Goal: Task Accomplishment & Management: Manage account settings

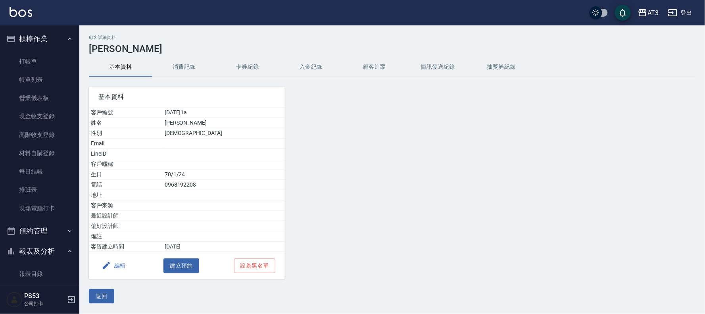
scroll to position [308, 0]
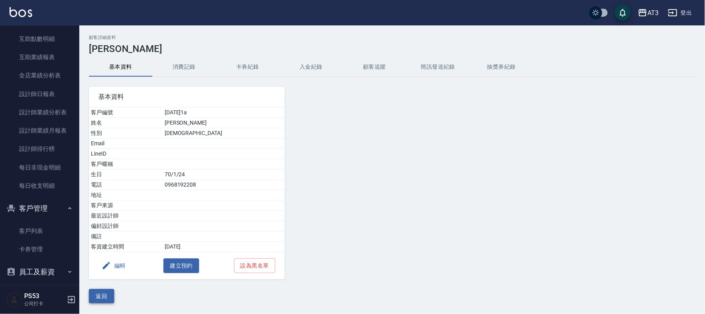
click at [106, 300] on button "返回" at bounding box center [101, 296] width 25 height 15
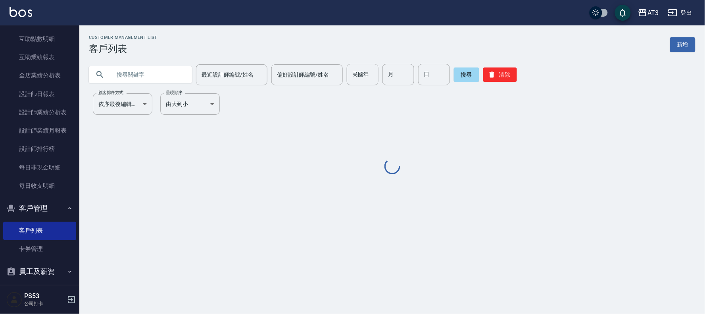
click at [151, 74] on input "text" at bounding box center [148, 74] width 75 height 21
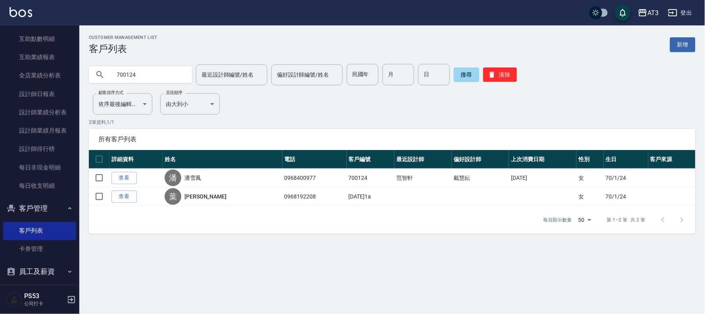
click at [148, 70] on input "700124" at bounding box center [148, 74] width 75 height 21
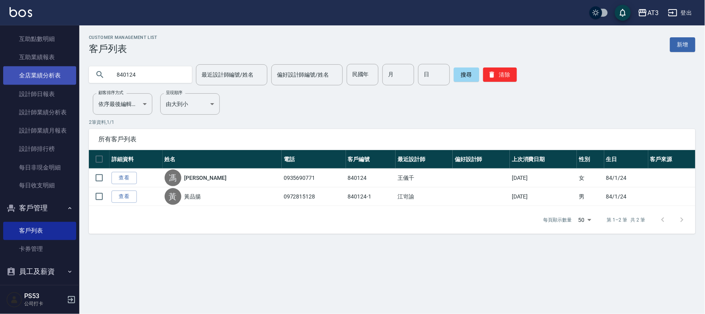
drag, startPoint x: 139, startPoint y: 77, endPoint x: 46, endPoint y: 74, distance: 92.9
click at [46, 74] on div "AT3 登出 櫃檯作業 打帳單 帳單列表 營業儀表板 現金收支登錄 高階收支登錄 材料自購登錄 每日結帳 排班表 現場電腦打卡 預約管理 預約管理 單日預約紀…" at bounding box center [352, 157] width 705 height 314
type input "860124"
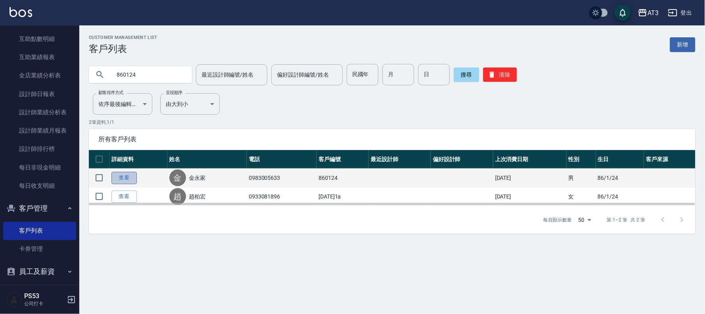
click at [123, 181] on link "查看" at bounding box center [124, 178] width 25 height 12
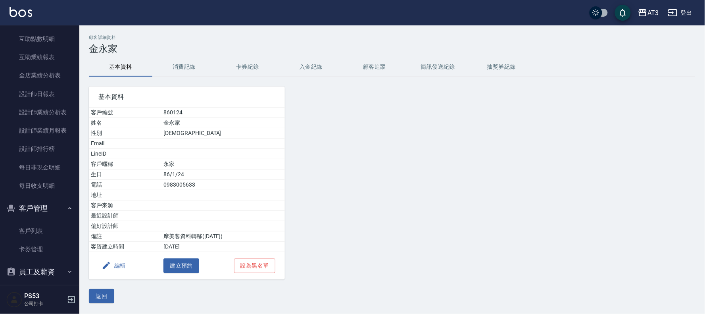
click at [110, 269] on icon "button" at bounding box center [107, 266] width 10 height 10
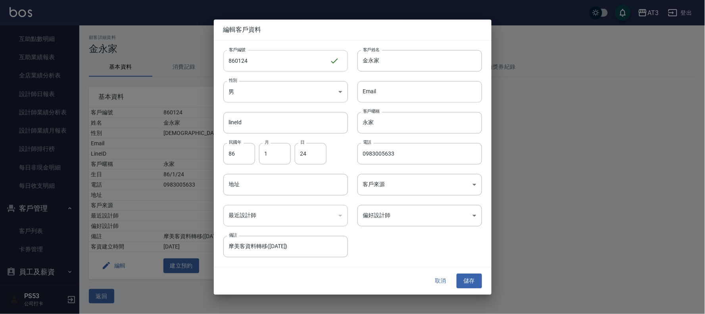
click at [252, 65] on input "860124" at bounding box center [276, 60] width 106 height 21
type input "860124a"
click at [470, 279] on button "儲存" at bounding box center [469, 281] width 25 height 15
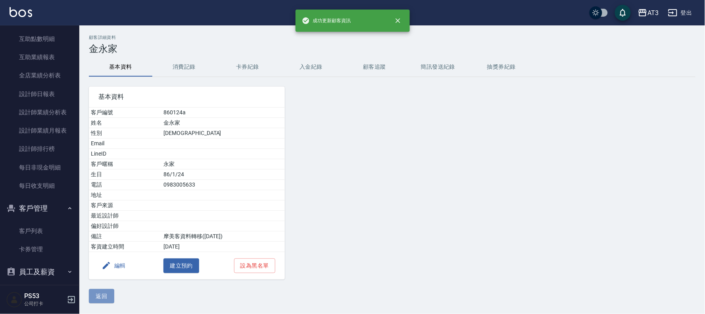
click at [102, 298] on button "返回" at bounding box center [101, 296] width 25 height 15
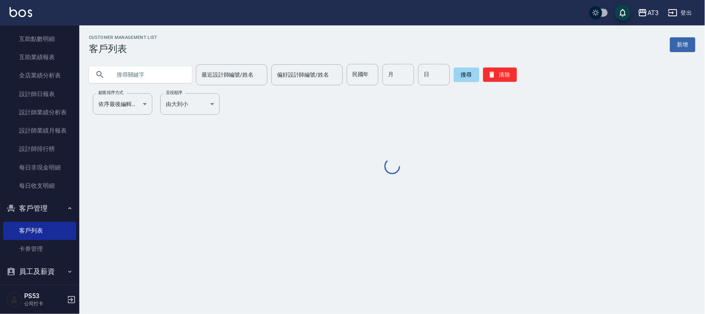
click at [133, 76] on input "text" at bounding box center [148, 74] width 75 height 21
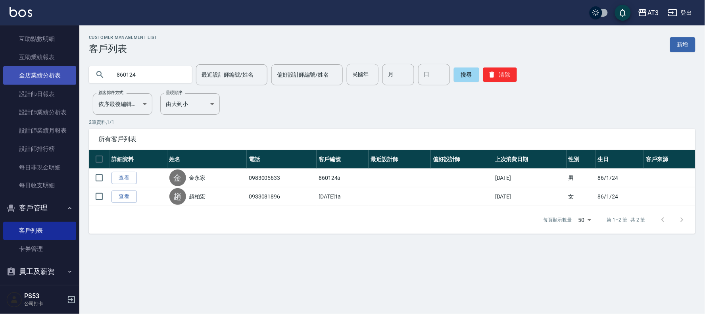
drag, startPoint x: 163, startPoint y: 73, endPoint x: 50, endPoint y: 69, distance: 112.8
click at [51, 70] on div "AT3 登出 櫃檯作業 打帳單 帳單列表 營業儀表板 現金收支登錄 高階收支登錄 材料自購登錄 每日結帳 排班表 現場電腦打卡 預約管理 預約管理 單日預約紀…" at bounding box center [352, 157] width 705 height 314
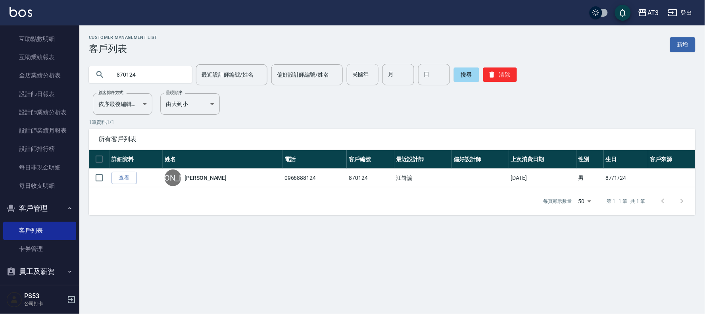
drag, startPoint x: 162, startPoint y: 77, endPoint x: 74, endPoint y: 73, distance: 87.8
click at [74, 73] on div "AT3 登出 櫃檯作業 打帳單 帳單列表 營業儀表板 現金收支登錄 高階收支登錄 材料自購登錄 每日結帳 排班表 現場電腦打卡 預約管理 預約管理 單日預約紀…" at bounding box center [352, 157] width 705 height 314
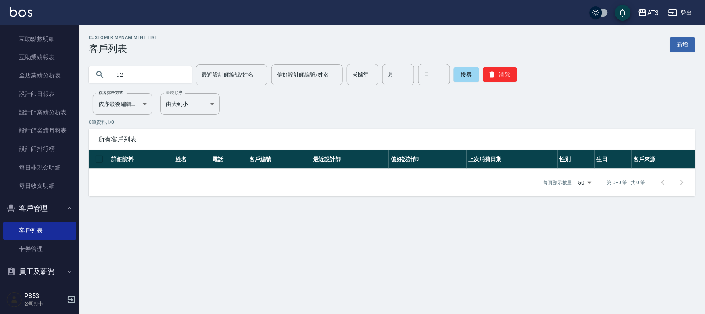
type input "9"
type input "7737"
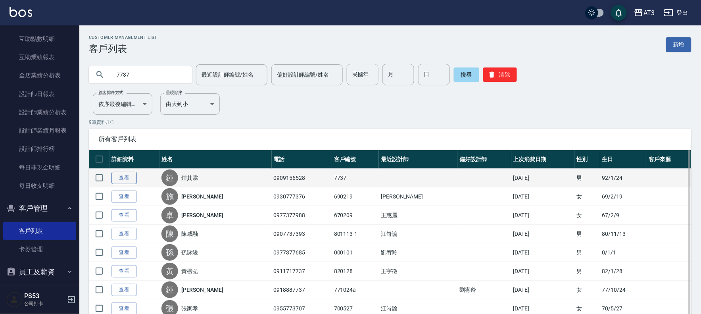
click at [125, 181] on link "查看" at bounding box center [124, 178] width 25 height 12
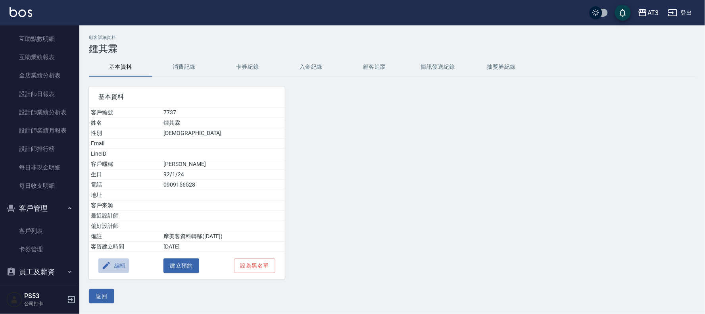
click at [108, 268] on icon "button" at bounding box center [107, 266] width 10 height 10
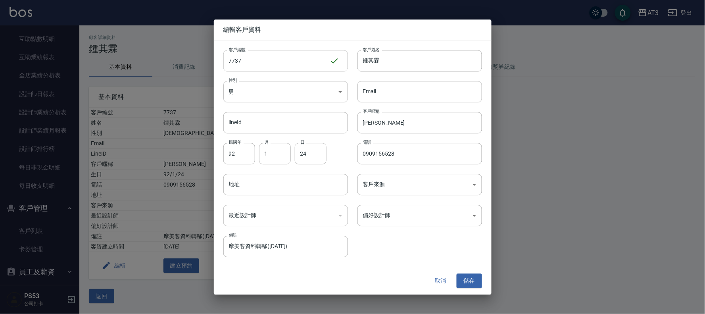
click at [274, 69] on input "7737" at bounding box center [276, 60] width 106 height 21
type input "7737a"
click at [472, 279] on button "儲存" at bounding box center [469, 281] width 25 height 15
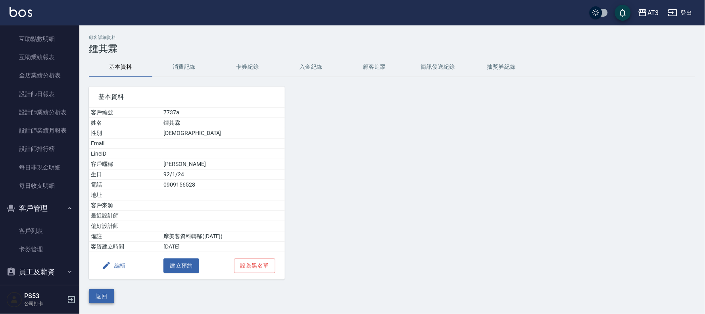
drag, startPoint x: 101, startPoint y: 300, endPoint x: 106, endPoint y: 187, distance: 113.2
click at [101, 300] on button "返回" at bounding box center [101, 296] width 25 height 15
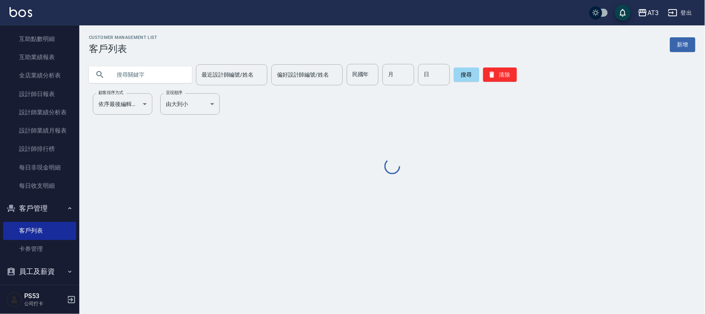
click at [154, 67] on input "text" at bounding box center [148, 74] width 75 height 21
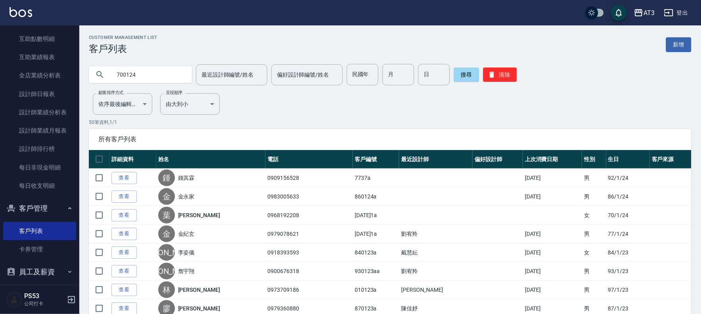
type input "700124"
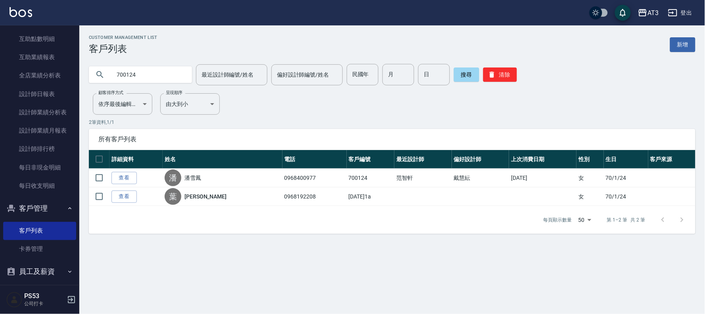
click at [125, 179] on link "查看" at bounding box center [124, 178] width 25 height 12
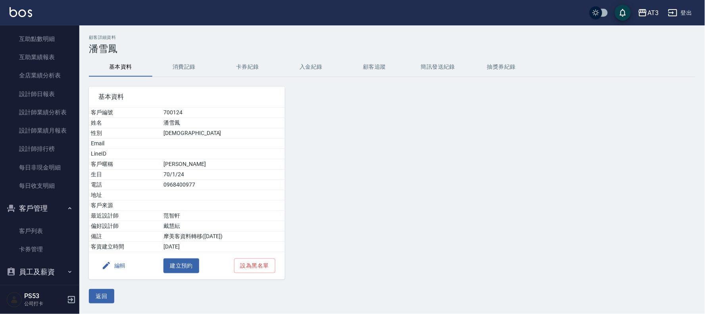
click at [116, 266] on button "編輯" at bounding box center [113, 265] width 31 height 15
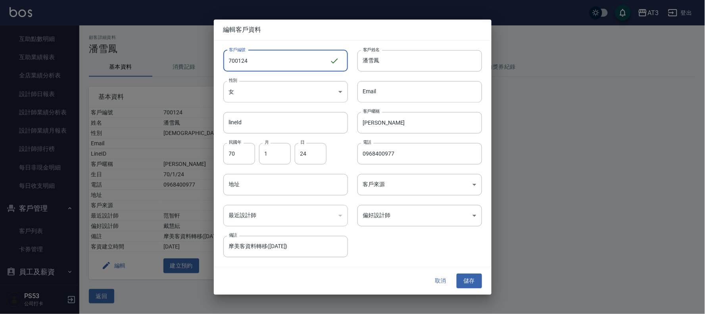
click at [272, 65] on input "700124" at bounding box center [276, 60] width 106 height 21
type input "700124a"
drag, startPoint x: 473, startPoint y: 279, endPoint x: 450, endPoint y: 271, distance: 23.9
click at [472, 279] on button "儲存" at bounding box center [469, 281] width 25 height 15
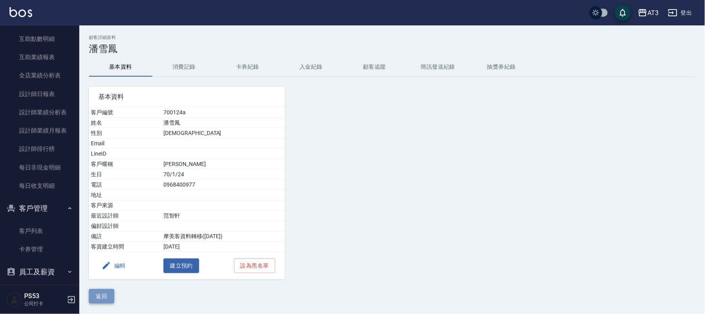
click at [103, 298] on button "返回" at bounding box center [101, 296] width 25 height 15
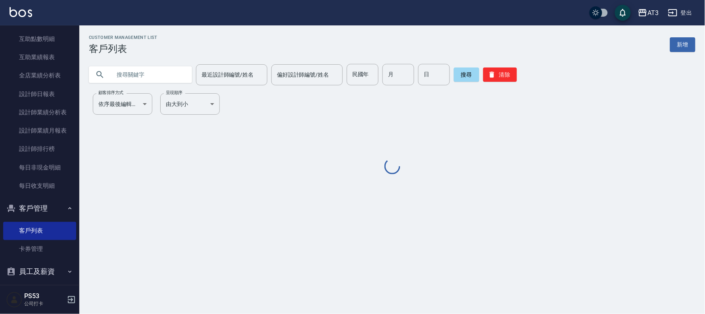
click at [125, 73] on input "text" at bounding box center [148, 74] width 75 height 21
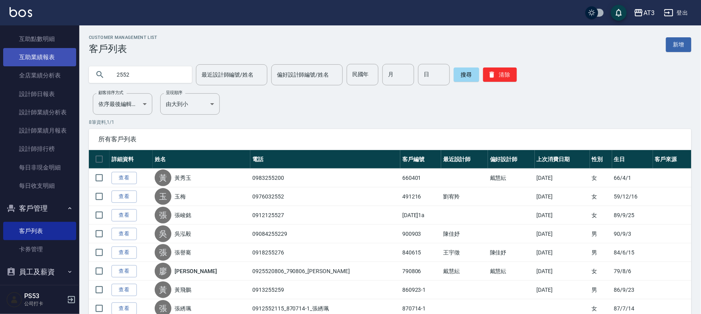
drag, startPoint x: 140, startPoint y: 72, endPoint x: 36, endPoint y: 63, distance: 104.0
click at [41, 64] on div "AT3 登出 櫃檯作業 打帳單 帳單列表 營業儀表板 現金收支登錄 高階收支登錄 材料自購登錄 每日結帳 排班表 現場電腦打卡 預約管理 預約管理 單日預約紀…" at bounding box center [350, 177] width 701 height 355
type input "0976197488"
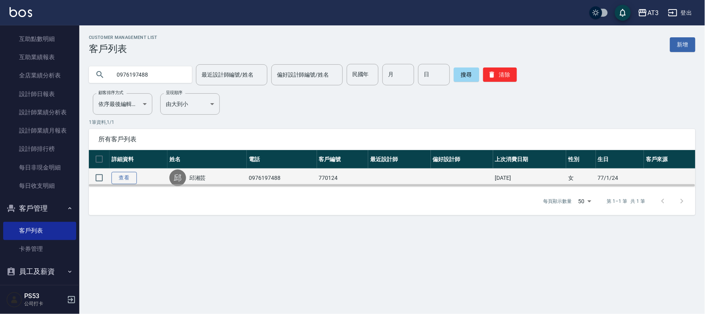
click at [119, 177] on link "查看" at bounding box center [124, 178] width 25 height 12
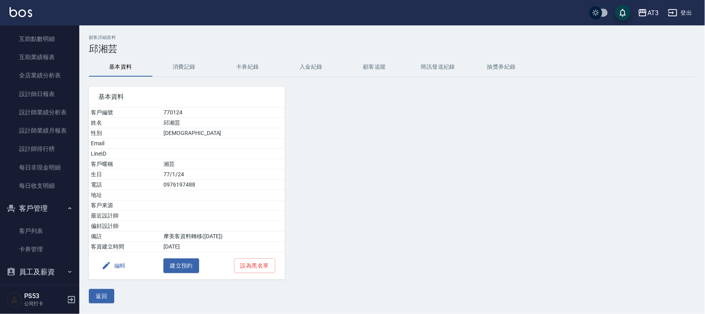
click at [117, 262] on button "編輯" at bounding box center [113, 265] width 31 height 15
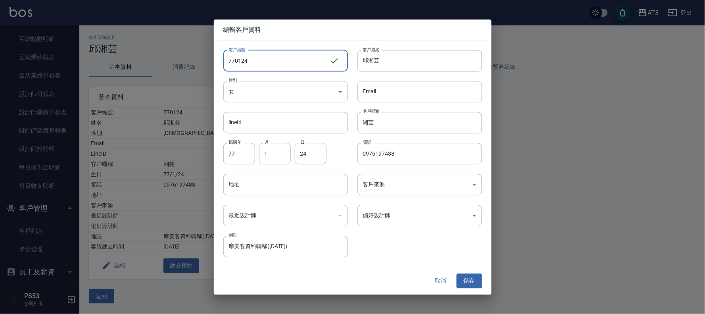
click at [272, 65] on input "770124" at bounding box center [276, 60] width 106 height 21
type input "770124a"
click at [478, 282] on button "儲存" at bounding box center [469, 281] width 25 height 15
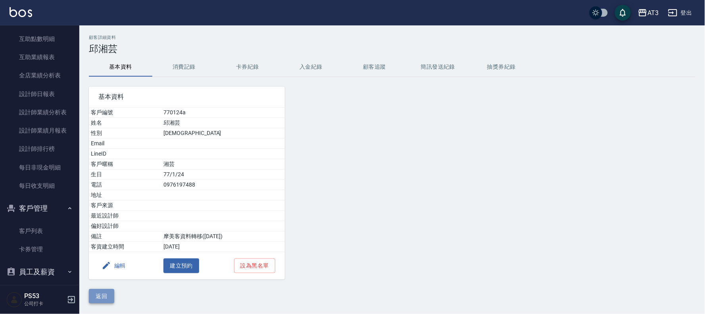
click at [106, 297] on button "返回" at bounding box center [101, 296] width 25 height 15
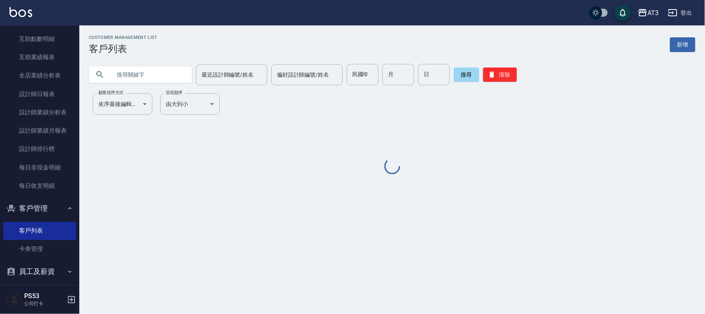
click at [151, 76] on input "text" at bounding box center [148, 74] width 75 height 21
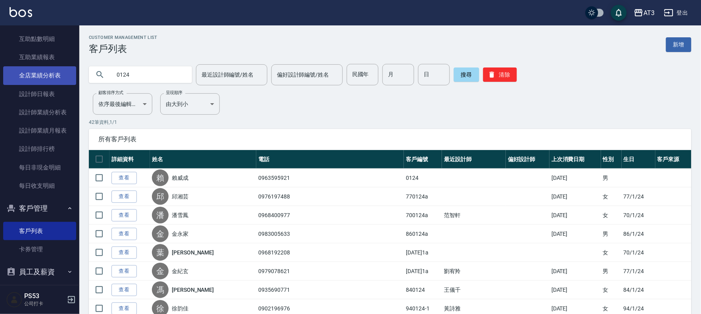
drag, startPoint x: 164, startPoint y: 73, endPoint x: 28, endPoint y: 82, distance: 136.0
type input "0963595"
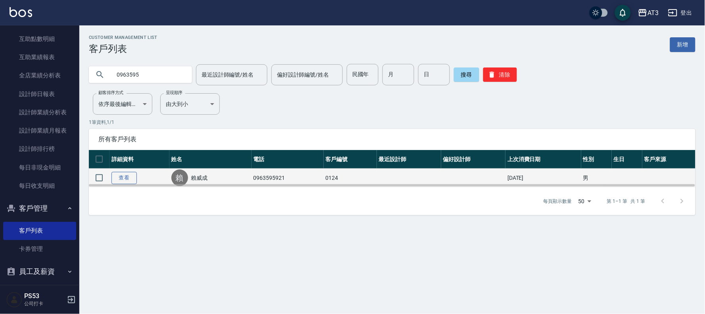
click at [123, 180] on link "查看" at bounding box center [124, 178] width 25 height 12
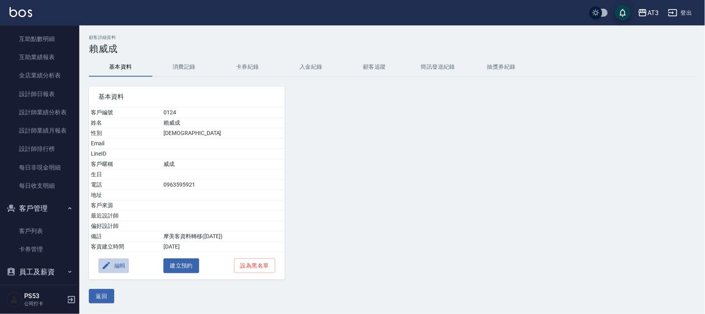
click at [117, 263] on button "編輯" at bounding box center [113, 265] width 31 height 15
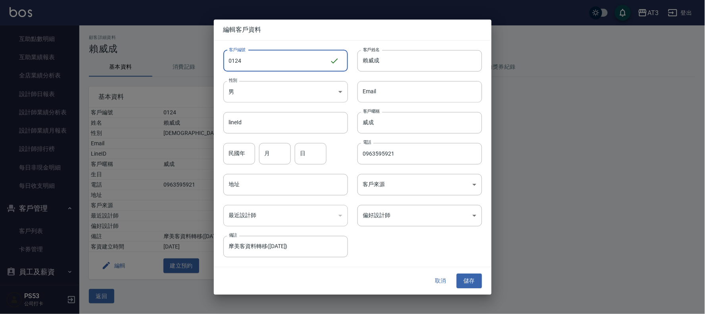
click at [257, 69] on input "0124" at bounding box center [276, 60] width 106 height 21
type input "0124a"
click at [473, 280] on button "儲存" at bounding box center [469, 281] width 25 height 15
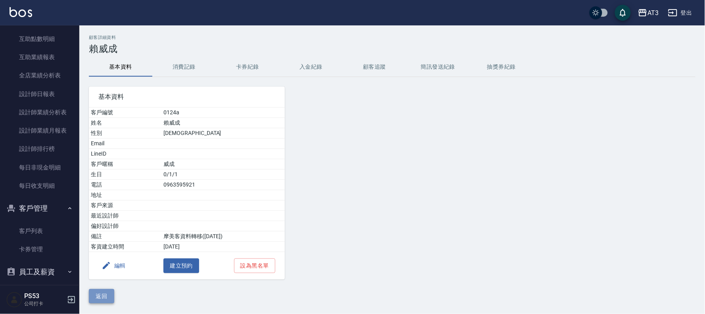
click at [111, 296] on button "返回" at bounding box center [101, 296] width 25 height 15
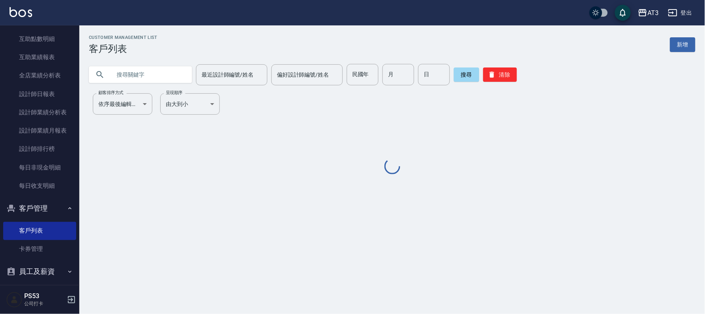
click at [137, 78] on input "text" at bounding box center [148, 74] width 75 height 21
type input "3849"
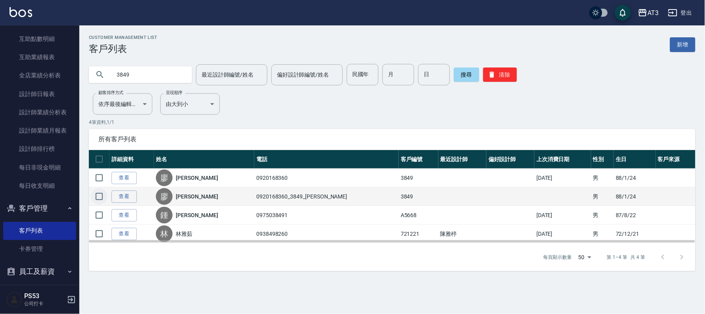
click at [102, 195] on input "checkbox" at bounding box center [99, 196] width 17 height 17
checkbox input "true"
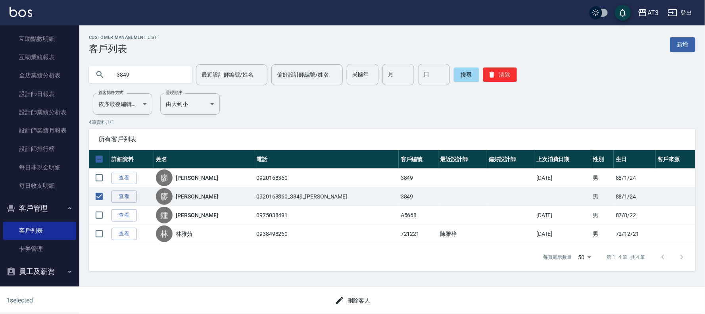
click at [368, 300] on button "刪除客人" at bounding box center [353, 300] width 42 height 15
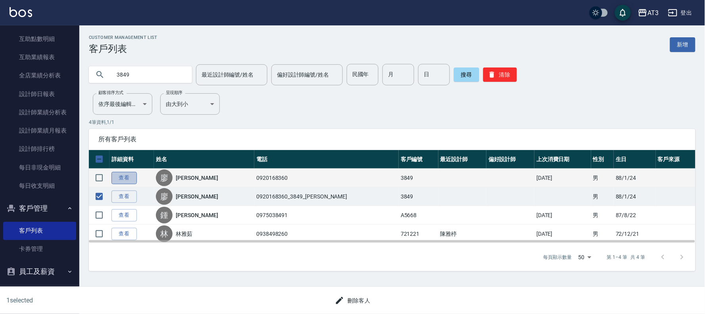
click at [129, 177] on link "查看" at bounding box center [124, 178] width 25 height 12
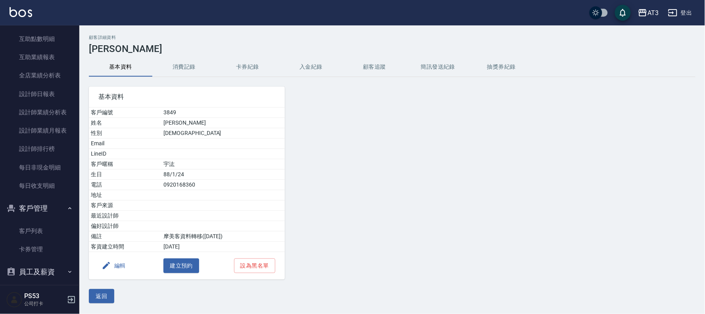
click at [120, 266] on button "編輯" at bounding box center [113, 265] width 31 height 15
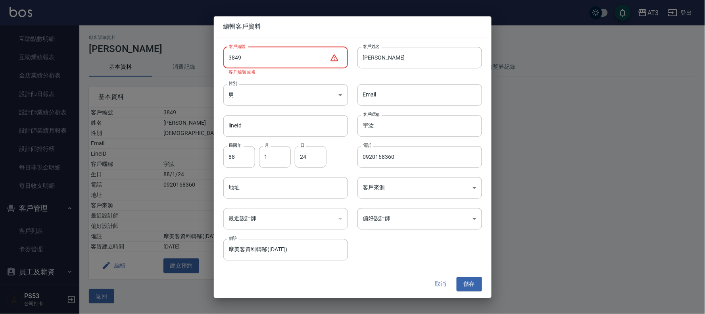
click at [259, 65] on input "3849" at bounding box center [276, 57] width 106 height 21
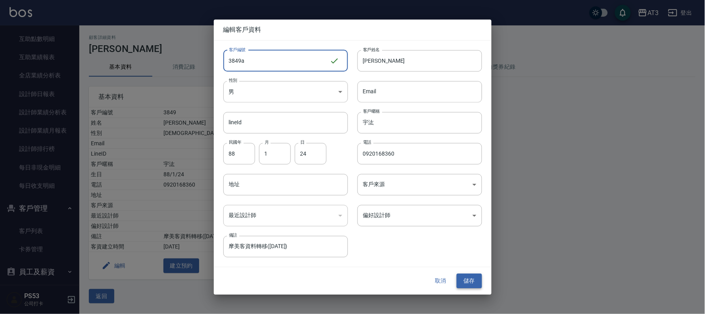
type input "3849a"
click at [469, 287] on button "儲存" at bounding box center [469, 281] width 25 height 15
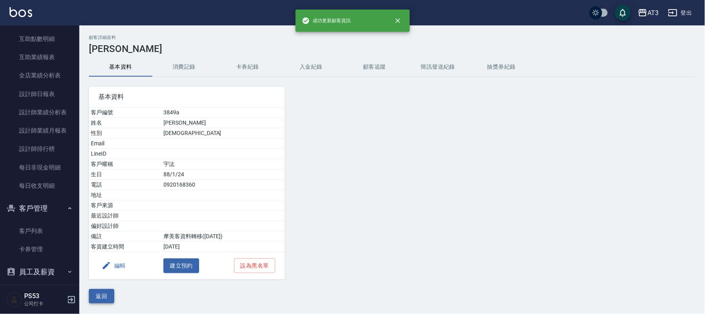
click at [104, 293] on button "返回" at bounding box center [101, 296] width 25 height 15
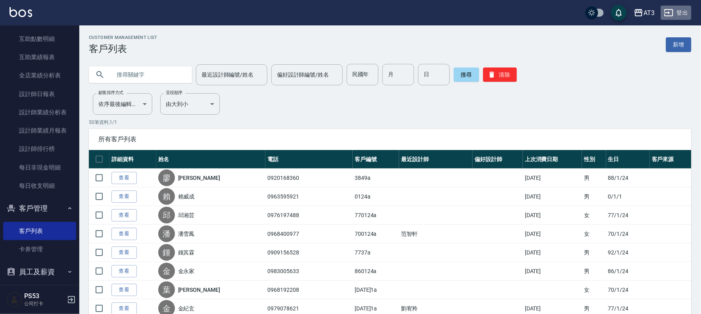
click at [681, 9] on button "登出" at bounding box center [676, 13] width 31 height 15
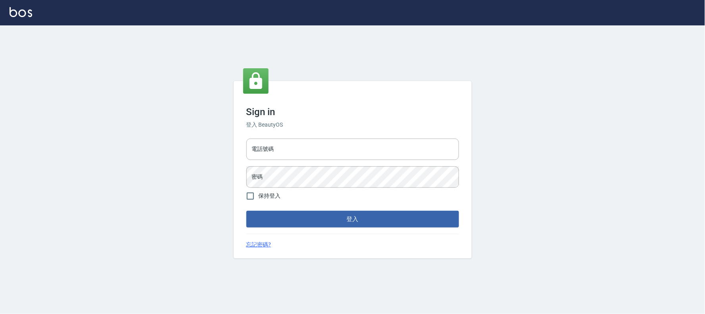
type input "032805930"
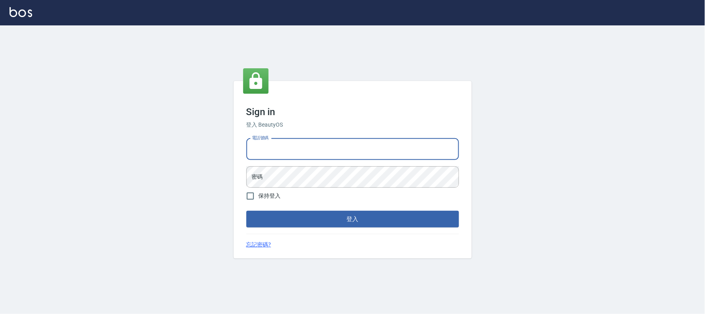
drag, startPoint x: 0, startPoint y: 0, endPoint x: 320, endPoint y: 150, distance: 353.2
click at [320, 150] on input "電話號碼" at bounding box center [353, 149] width 213 height 21
click at [320, 150] on input "032805930" at bounding box center [353, 149] width 213 height 21
type input "0912687699"
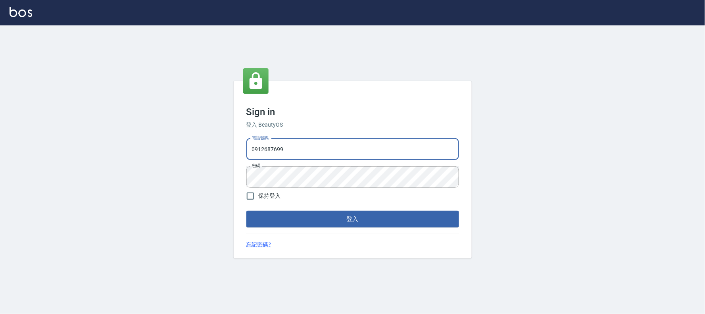
click at [247, 211] on button "登入" at bounding box center [353, 219] width 213 height 17
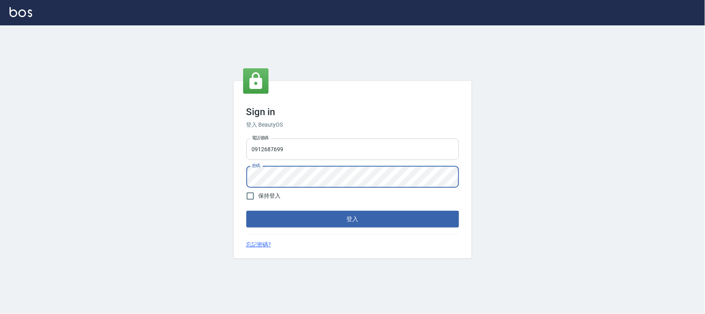
click at [247, 211] on button "登入" at bounding box center [353, 219] width 213 height 17
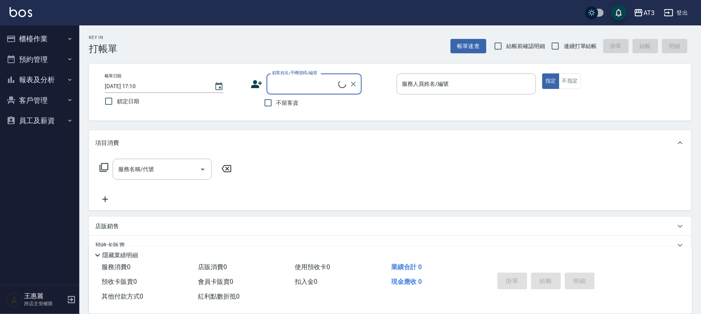
click at [40, 42] on button "櫃檯作業" at bounding box center [39, 39] width 73 height 21
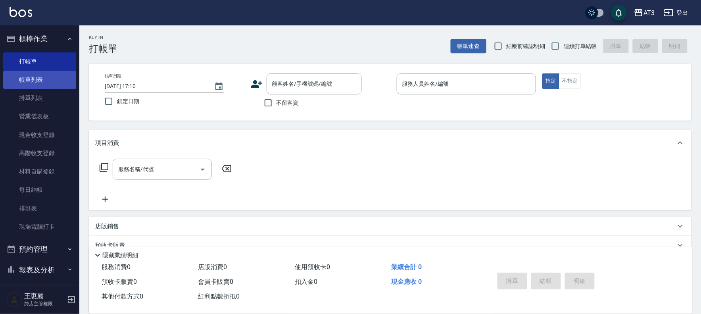
click at [46, 78] on link "帳單列表" at bounding box center [39, 80] width 73 height 18
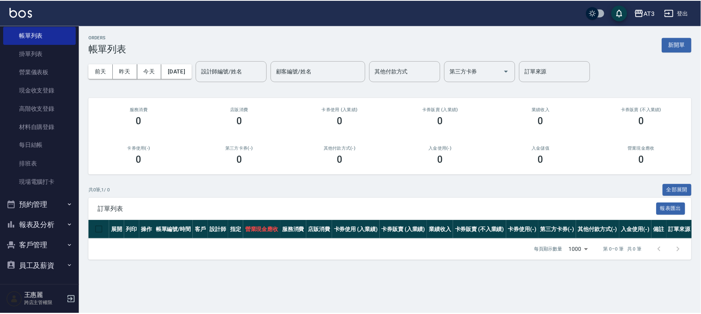
scroll to position [45, 0]
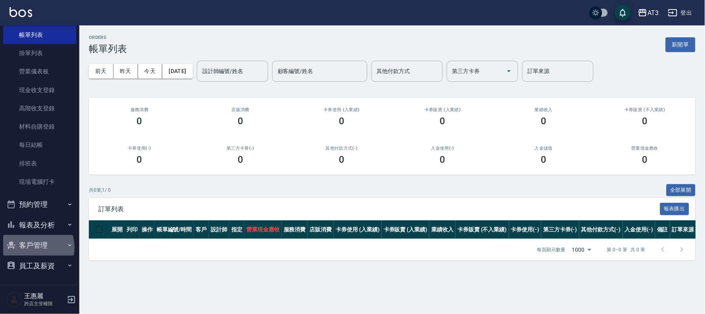
click at [35, 247] on button "客戶管理" at bounding box center [39, 245] width 73 height 21
click at [37, 263] on link "客戶列表" at bounding box center [39, 268] width 73 height 18
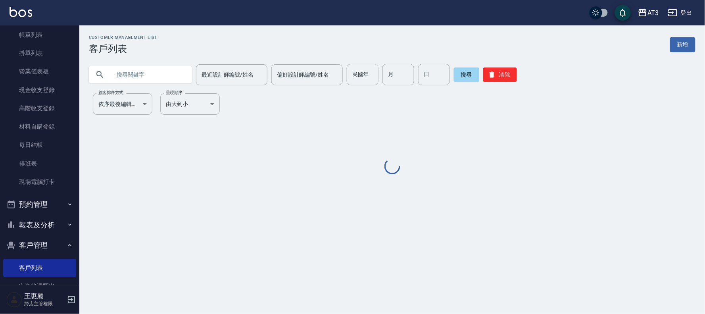
click at [177, 76] on input "text" at bounding box center [148, 74] width 75 height 21
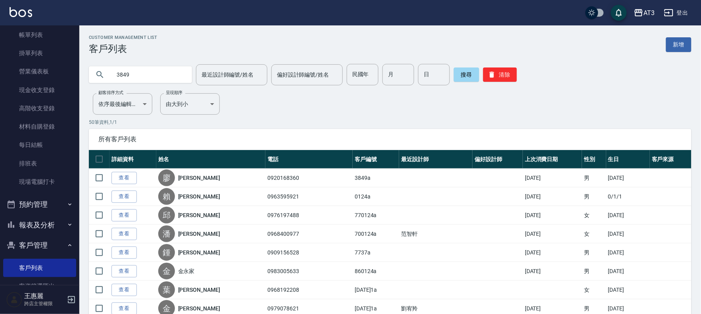
type input "3849"
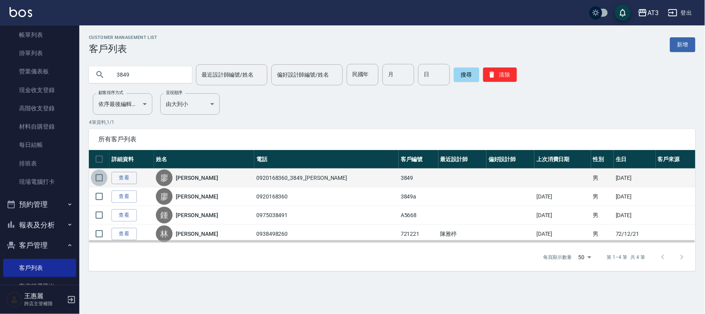
click at [100, 176] on input "checkbox" at bounding box center [99, 177] width 17 height 17
checkbox input "true"
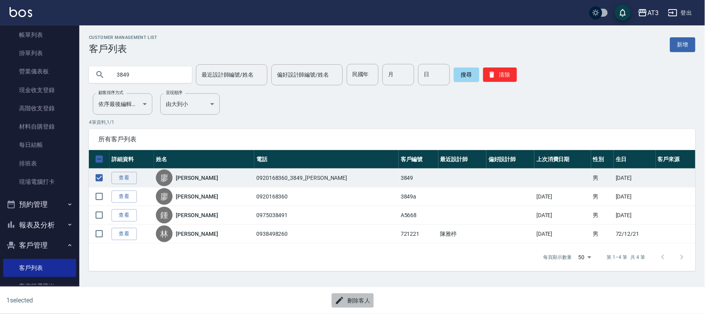
click at [350, 300] on button "刪除客人" at bounding box center [353, 300] width 42 height 15
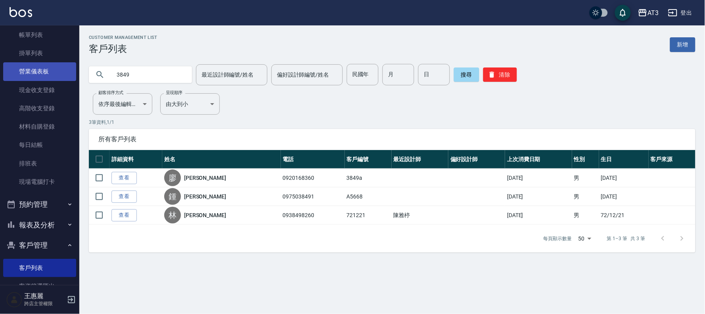
drag, startPoint x: 142, startPoint y: 77, endPoint x: 67, endPoint y: 71, distance: 75.7
click at [67, 71] on div "AT3 登出 櫃檯作業 打帳單 帳單列表 掛單列表 營業儀表板 現金收支登錄 高階收支登錄 材料自購登錄 每日結帳 排班表 現場電腦打卡 預約管理 預約管理 …" at bounding box center [352, 157] width 705 height 314
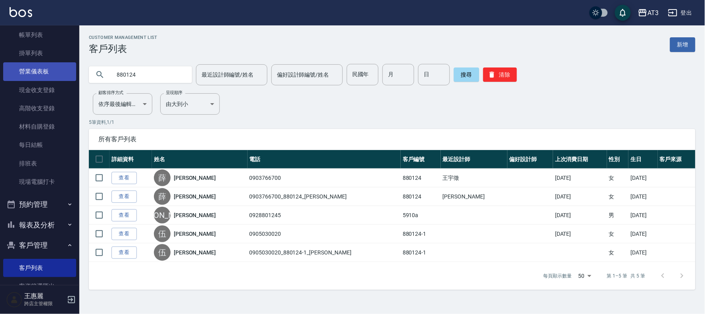
drag, startPoint x: 158, startPoint y: 74, endPoint x: 42, endPoint y: 75, distance: 115.9
click at [42, 75] on div "AT3 登出 櫃檯作業 打帳單 帳單列表 掛單列表 營業儀表板 現金收支登錄 高階收支登錄 材料自購登錄 每日結帳 排班表 現場電腦打卡 預約管理 預約管理 …" at bounding box center [352, 157] width 705 height 314
type input "0922614"
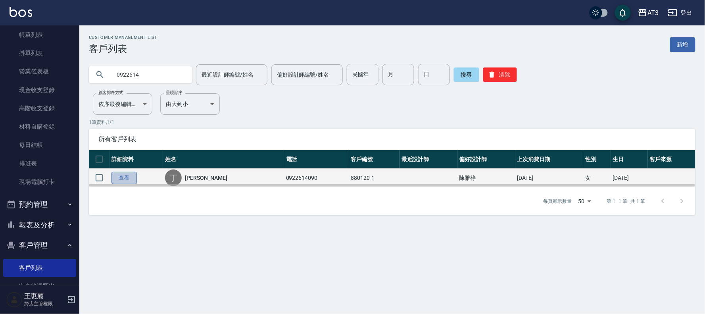
click at [126, 181] on link "查看" at bounding box center [124, 178] width 25 height 12
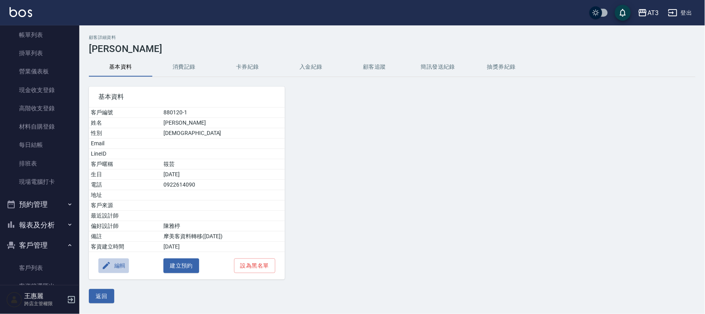
click at [126, 269] on button "編輯" at bounding box center [113, 265] width 31 height 15
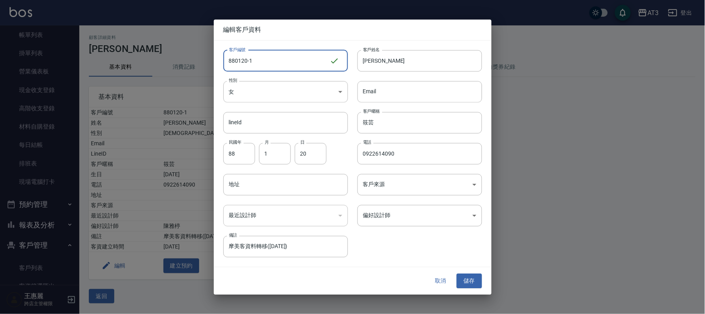
click at [280, 65] on input "880120-1" at bounding box center [276, 60] width 106 height 21
type input "880120-1a"
click at [476, 280] on button "儲存" at bounding box center [469, 281] width 25 height 15
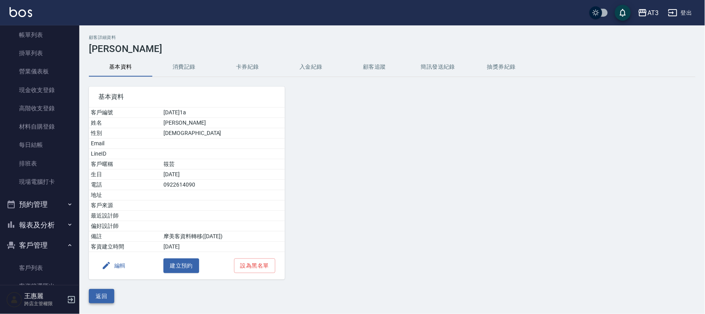
click at [98, 298] on button "返回" at bounding box center [101, 296] width 25 height 15
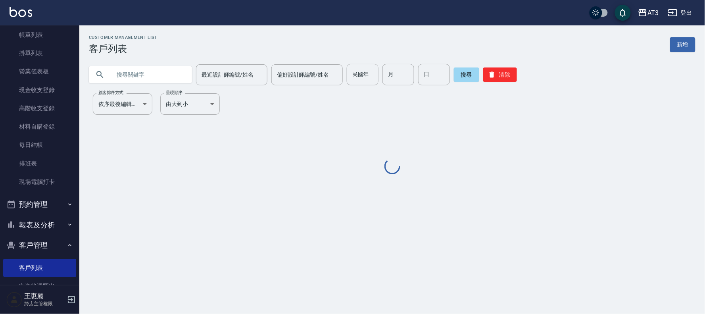
click at [137, 77] on input "text" at bounding box center [148, 74] width 75 height 21
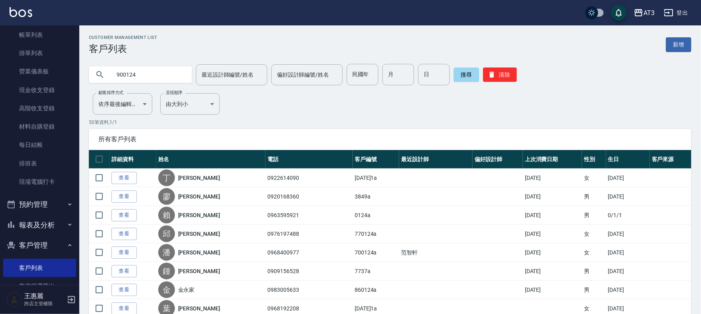
type input "900124"
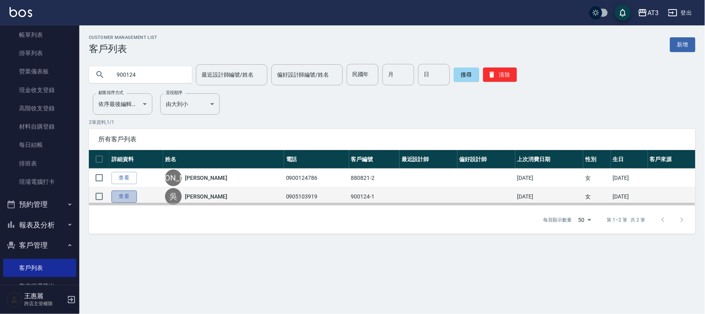
click at [126, 196] on link "查看" at bounding box center [124, 197] width 25 height 12
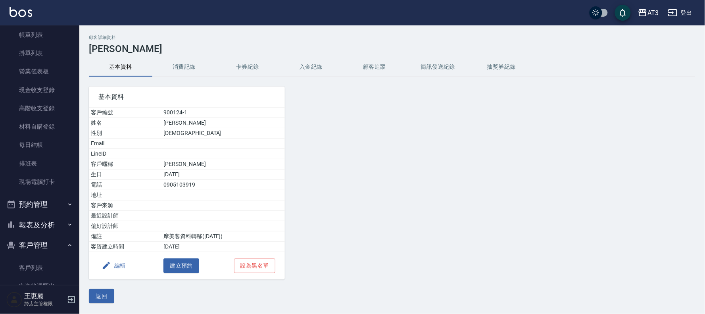
click at [114, 268] on button "編輯" at bounding box center [113, 265] width 31 height 15
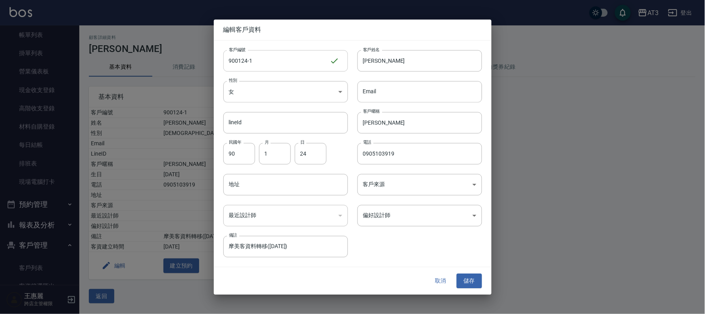
click at [278, 61] on input "900124-1" at bounding box center [276, 60] width 106 height 21
type input "900124-1a"
click at [467, 280] on button "儲存" at bounding box center [469, 281] width 25 height 15
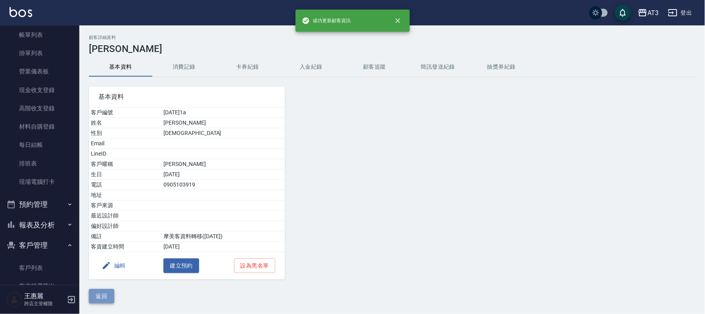
click at [100, 296] on button "返回" at bounding box center [101, 296] width 25 height 15
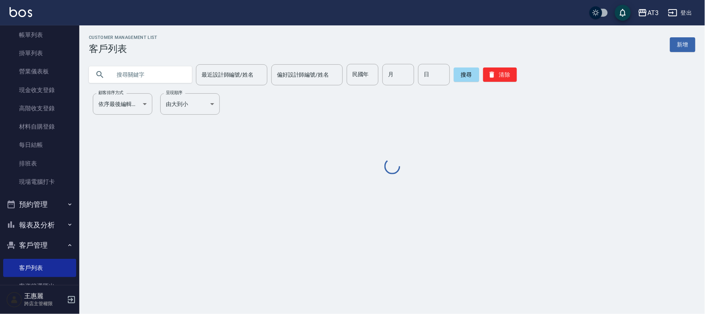
click at [155, 78] on input "text" at bounding box center [148, 74] width 75 height 21
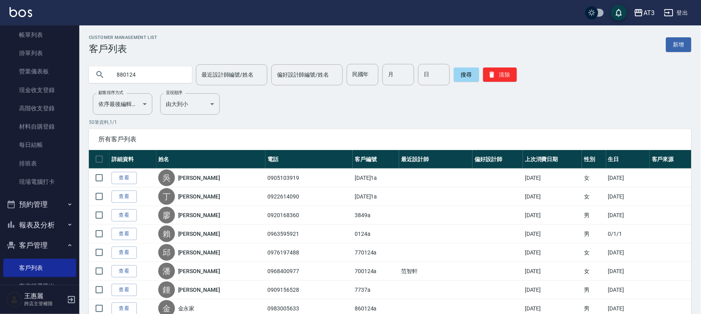
type input "880124"
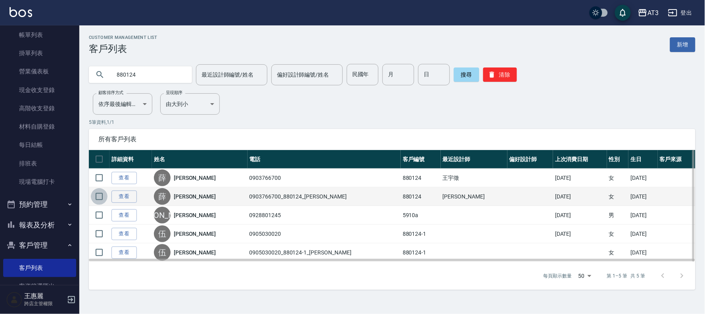
click at [104, 195] on input "checkbox" at bounding box center [99, 196] width 17 height 17
checkbox input "true"
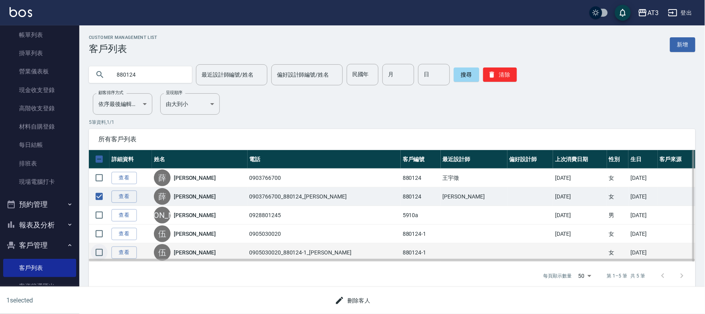
click at [101, 251] on input "checkbox" at bounding box center [99, 252] width 17 height 17
checkbox input "true"
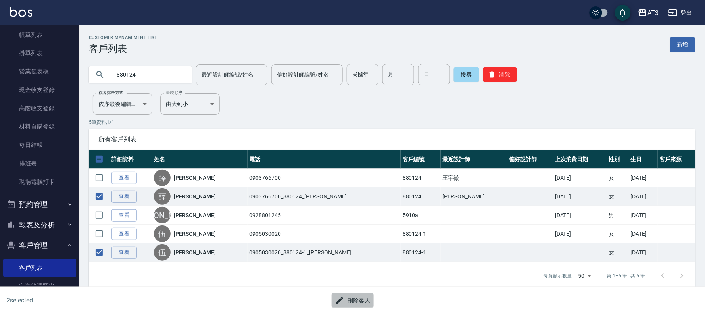
click at [354, 302] on button "刪除客人" at bounding box center [353, 300] width 42 height 15
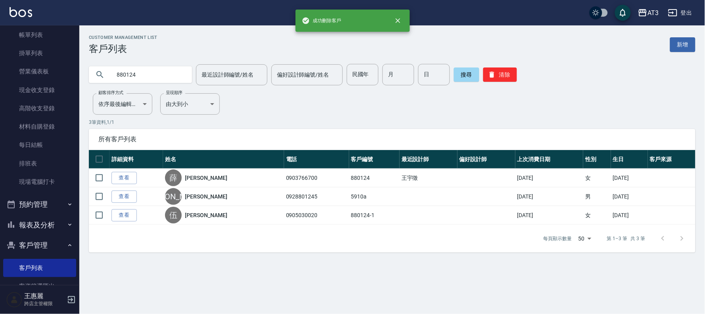
click at [164, 72] on input "880124" at bounding box center [148, 74] width 75 height 21
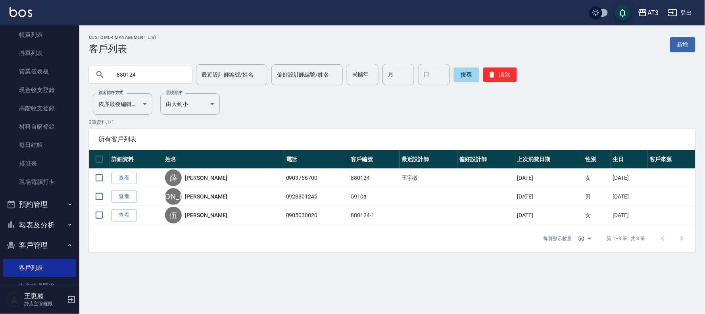
click at [164, 72] on input "880124" at bounding box center [148, 74] width 75 height 21
type input "860124"
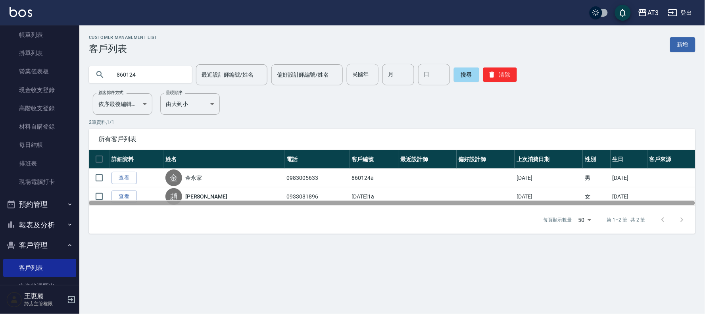
click at [117, 202] on div at bounding box center [392, 203] width 607 height 4
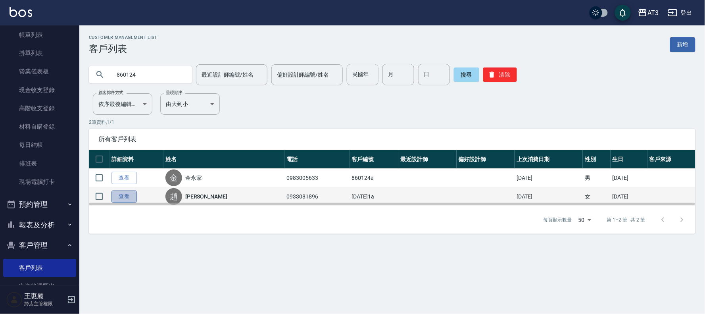
click at [123, 198] on link "查看" at bounding box center [124, 197] width 25 height 12
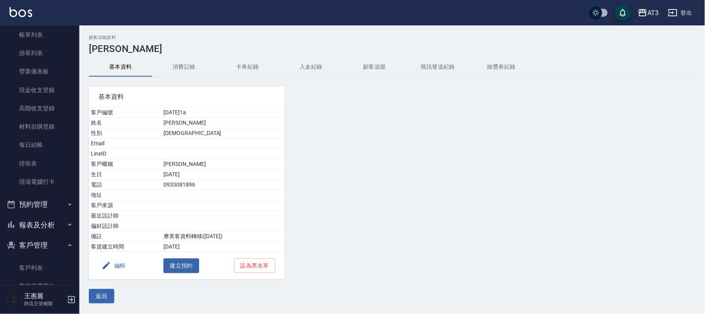
click at [117, 258] on div "基本資料 客戶編號 860124-1a 姓名 趙柏宏 性別 FEMALE Email LineID 客戶暱稱 柏宏 生日 86/1/24 電話 0933081…" at bounding box center [187, 183] width 196 height 193
click at [100, 301] on button "返回" at bounding box center [101, 296] width 25 height 15
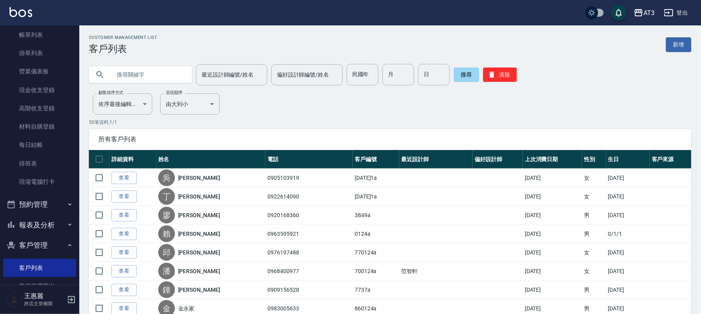
click at [128, 71] on input "text" at bounding box center [148, 74] width 75 height 21
type input "680124"
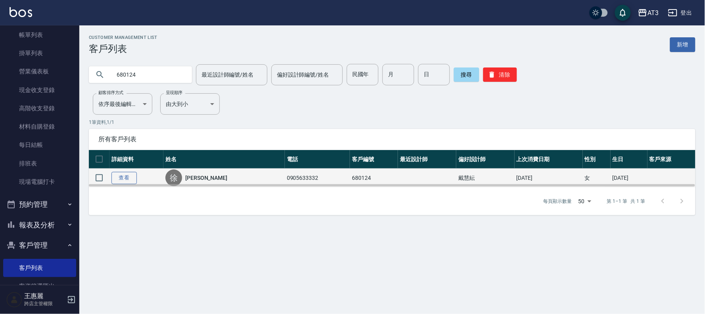
click at [124, 179] on link "查看" at bounding box center [124, 178] width 25 height 12
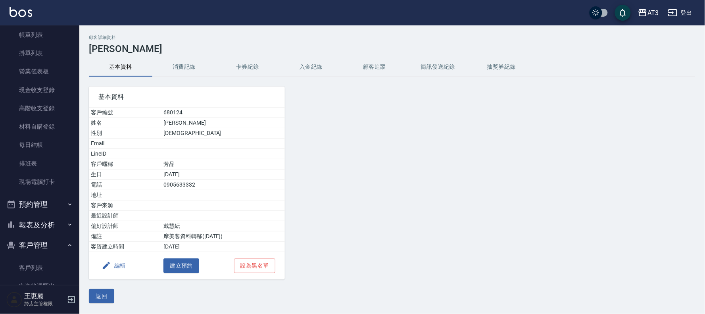
click at [117, 266] on button "編輯" at bounding box center [113, 265] width 31 height 15
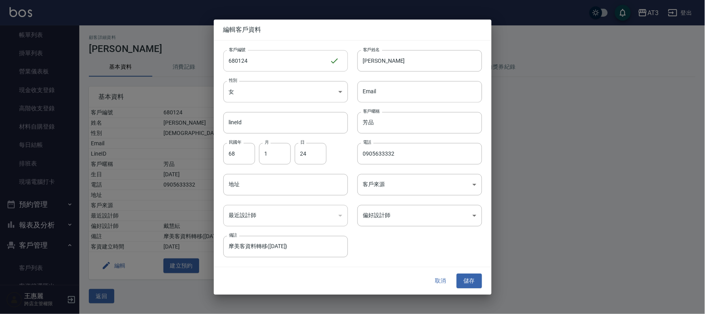
click at [260, 63] on input "680124" at bounding box center [276, 60] width 106 height 21
type input "680124a"
click at [466, 282] on button "儲存" at bounding box center [469, 281] width 25 height 15
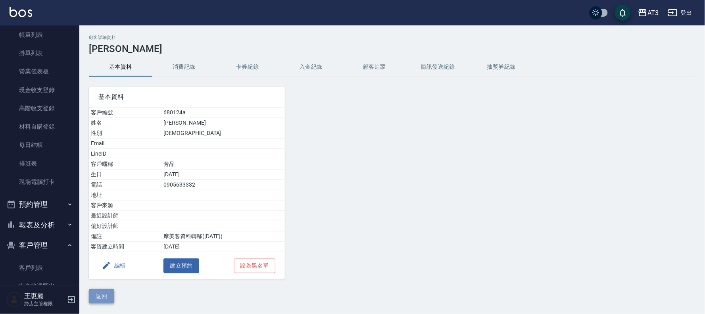
drag, startPoint x: 28, startPoint y: 44, endPoint x: 101, endPoint y: 293, distance: 258.7
click at [101, 293] on button "返回" at bounding box center [101, 296] width 25 height 15
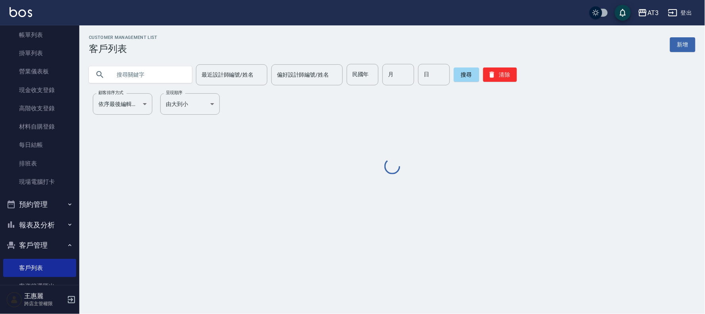
click at [160, 75] on input "text" at bounding box center [148, 74] width 75 height 21
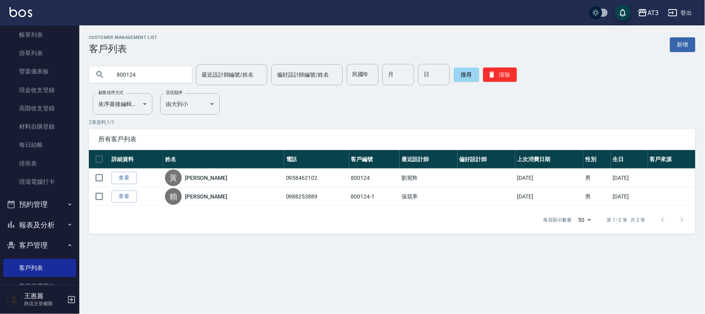
drag, startPoint x: 162, startPoint y: 74, endPoint x: 0, endPoint y: 74, distance: 162.0
click at [0, 74] on div "AT3 登出 櫃檯作業 打帳單 帳單列表 掛單列表 營業儀表板 現金收支登錄 高階收支登錄 材料自購登錄 每日結帳 排班表 現場電腦打卡 預約管理 預約管理 …" at bounding box center [352, 157] width 705 height 314
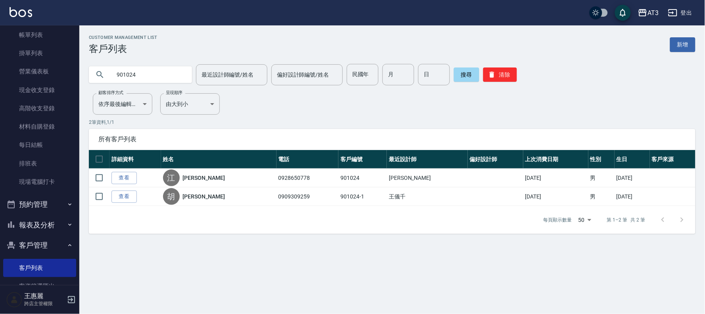
drag, startPoint x: 149, startPoint y: 70, endPoint x: 75, endPoint y: 79, distance: 74.0
click at [75, 79] on div "AT3 登出 櫃檯作業 打帳單 帳單列表 掛單列表 營業儀表板 現金收支登錄 高階收支登錄 材料自購登錄 每日結帳 排班表 現場電腦打卡 預約管理 預約管理 …" at bounding box center [352, 157] width 705 height 314
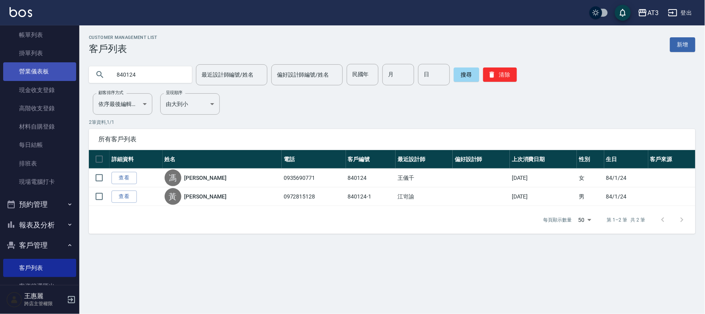
drag, startPoint x: 152, startPoint y: 78, endPoint x: 26, endPoint y: 78, distance: 126.2
click at [26, 78] on div "AT3 登出 櫃檯作業 打帳單 帳單列表 掛單列表 營業儀表板 現金收支登錄 高階收支登錄 材料自購登錄 每日結帳 排班表 現場電腦打卡 預約管理 預約管理 …" at bounding box center [352, 157] width 705 height 314
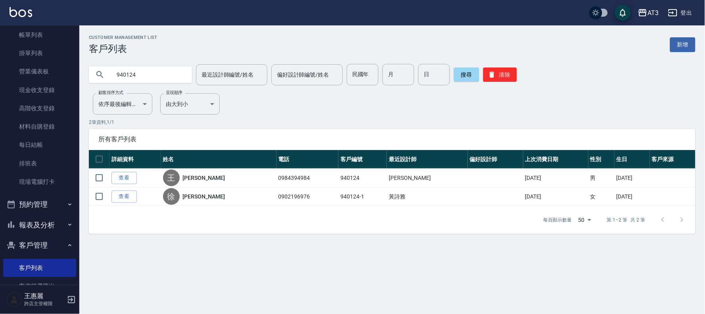
drag, startPoint x: 148, startPoint y: 73, endPoint x: 0, endPoint y: 74, distance: 148.1
click at [0, 74] on div "AT3 登出 櫃檯作業 打帳單 帳單列表 掛單列表 營業儀表板 現金收支登錄 高階收支登錄 材料自購登錄 每日結帳 排班表 現場電腦打卡 預約管理 預約管理 …" at bounding box center [352, 157] width 705 height 314
type input "810124"
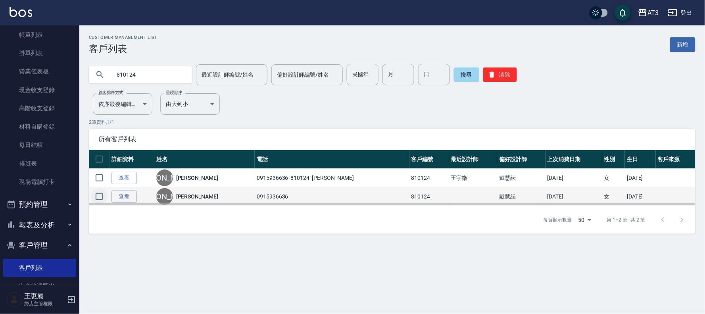
click at [103, 198] on input "checkbox" at bounding box center [99, 196] width 17 height 17
checkbox input "true"
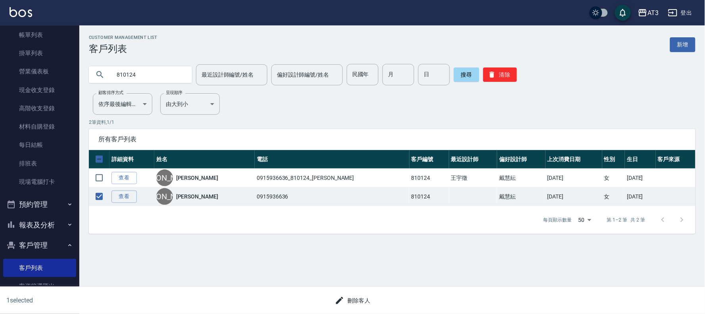
click at [351, 300] on button "刪除客人" at bounding box center [353, 300] width 42 height 15
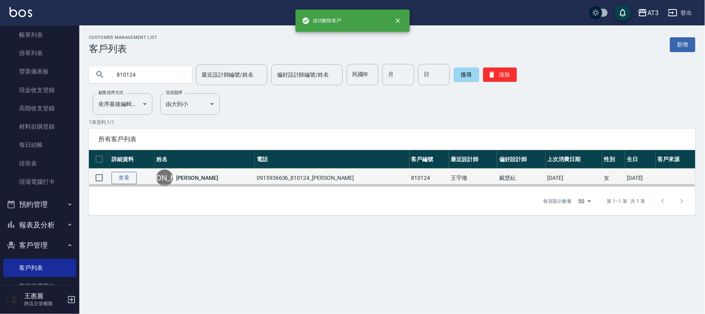
click at [129, 179] on link "查看" at bounding box center [124, 178] width 25 height 12
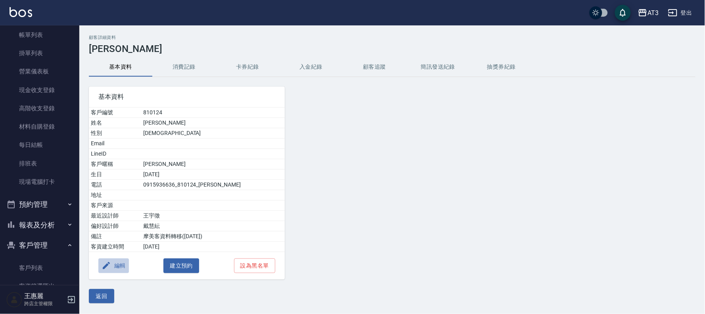
click at [124, 265] on button "編輯" at bounding box center [113, 265] width 31 height 15
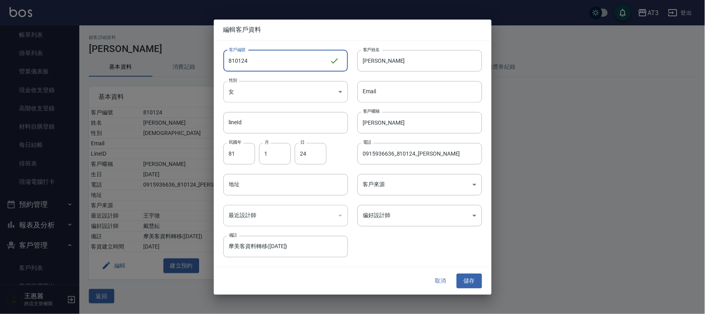
click at [282, 60] on input "810124" at bounding box center [276, 60] width 106 height 21
type input "810124a"
click at [480, 287] on button "儲存" at bounding box center [469, 281] width 25 height 15
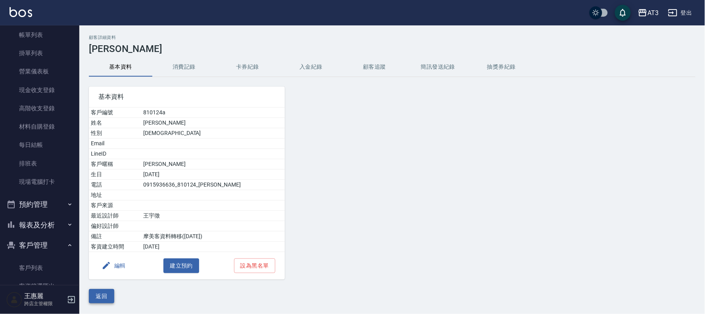
click at [108, 292] on button "返回" at bounding box center [101, 296] width 25 height 15
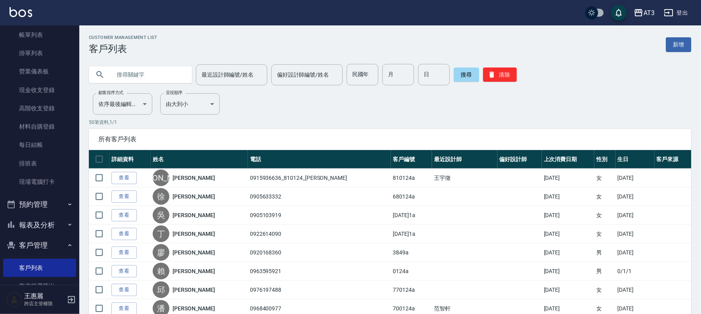
click at [145, 73] on input "text" at bounding box center [148, 74] width 75 height 21
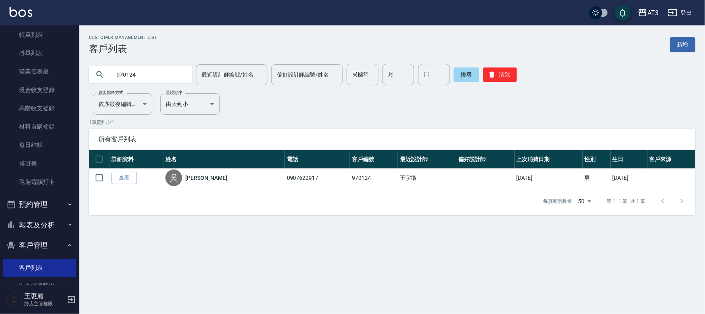
drag, startPoint x: 128, startPoint y: 70, endPoint x: 98, endPoint y: 66, distance: 30.9
click at [98, 66] on div "970124" at bounding box center [140, 74] width 103 height 17
type input "800124"
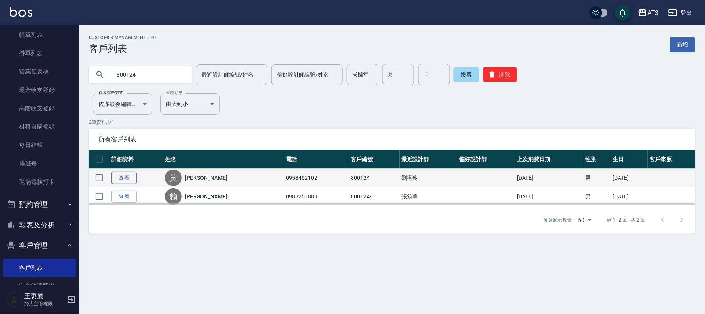
click at [126, 177] on link "查看" at bounding box center [124, 178] width 25 height 12
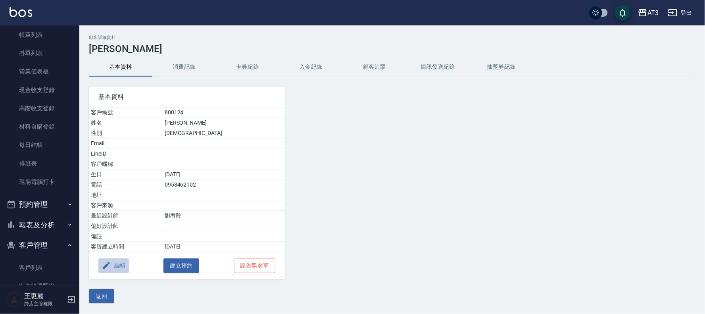
click at [123, 268] on button "編輯" at bounding box center [113, 265] width 31 height 15
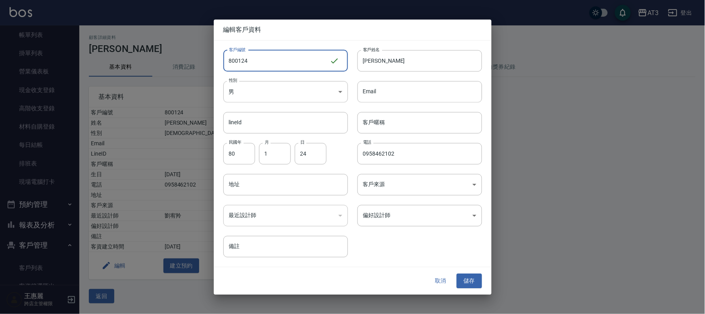
click at [269, 51] on input "800124" at bounding box center [276, 60] width 106 height 21
type input "800124a"
click at [473, 278] on button "儲存" at bounding box center [469, 281] width 25 height 15
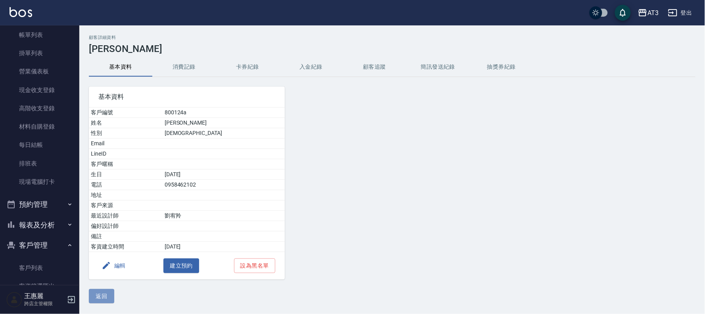
click at [97, 295] on button "返回" at bounding box center [101, 296] width 25 height 15
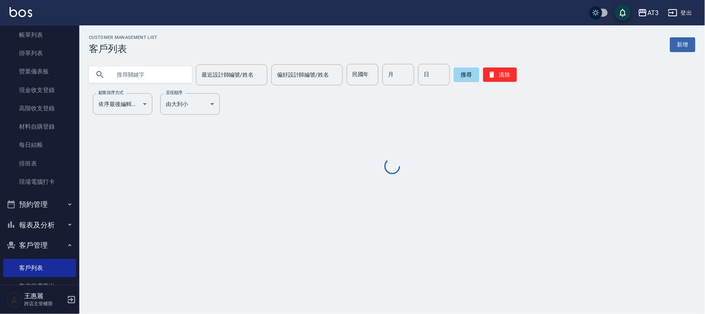
click at [142, 77] on input "text" at bounding box center [148, 74] width 75 height 21
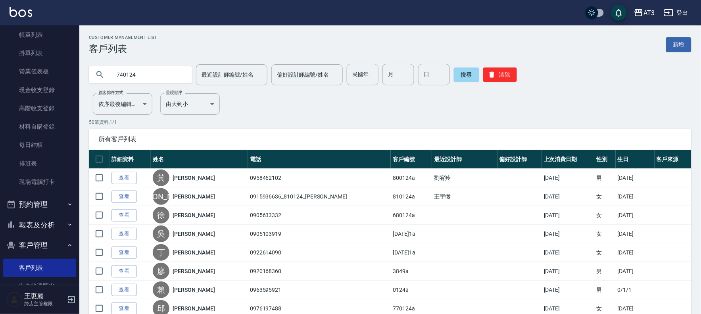
type input "740124"
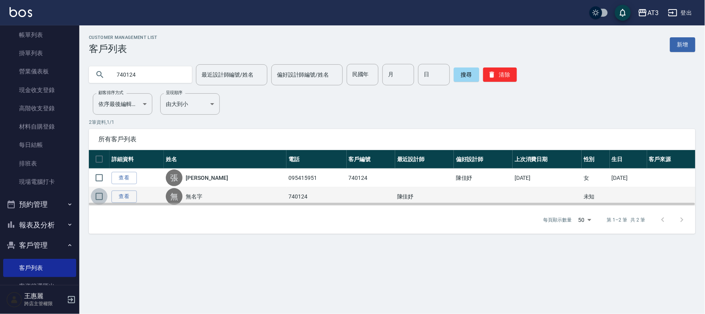
click at [95, 196] on input "checkbox" at bounding box center [99, 196] width 17 height 17
checkbox input "true"
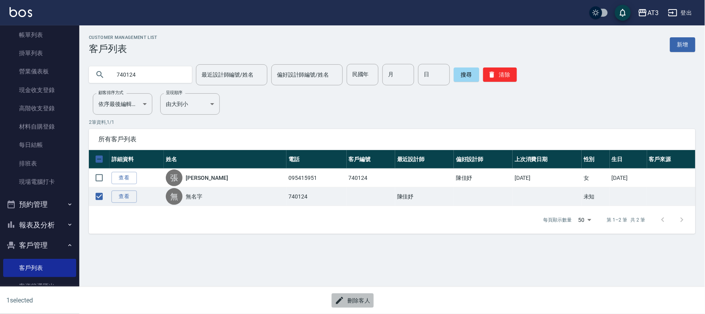
click at [362, 298] on button "刪除客人" at bounding box center [353, 300] width 42 height 15
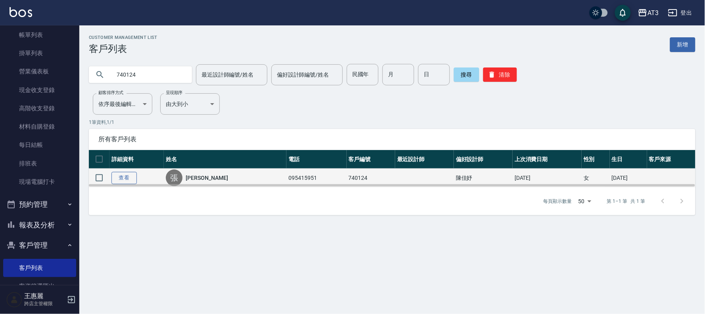
click at [132, 179] on link "查看" at bounding box center [124, 178] width 25 height 12
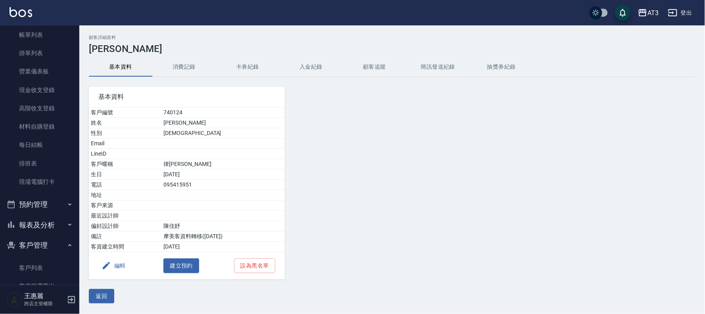
click at [110, 267] on icon "button" at bounding box center [107, 266] width 10 height 10
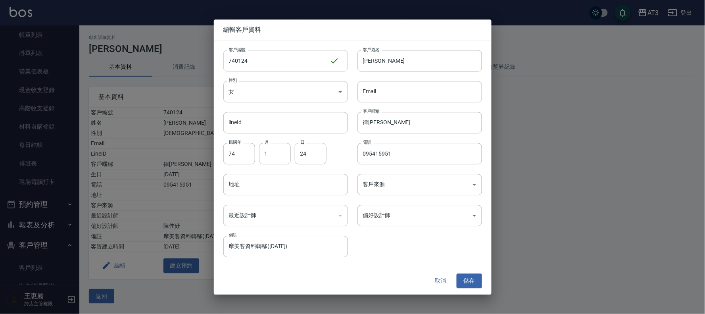
click at [251, 62] on input "740124" at bounding box center [276, 60] width 106 height 21
type input "740124a"
click at [469, 282] on button "儲存" at bounding box center [469, 281] width 25 height 15
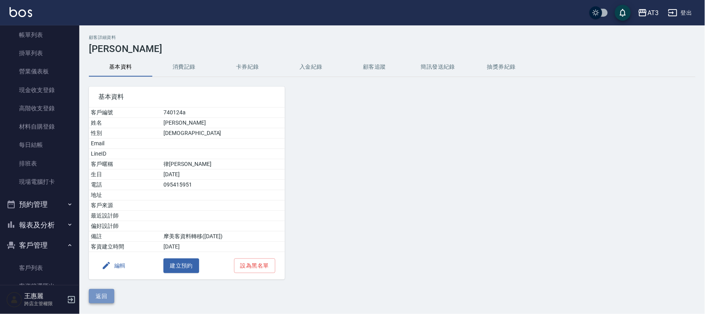
click at [98, 294] on button "返回" at bounding box center [101, 296] width 25 height 15
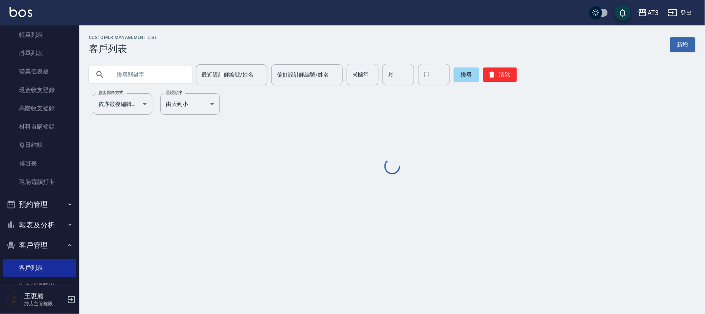
click at [140, 65] on input "text" at bounding box center [148, 74] width 75 height 21
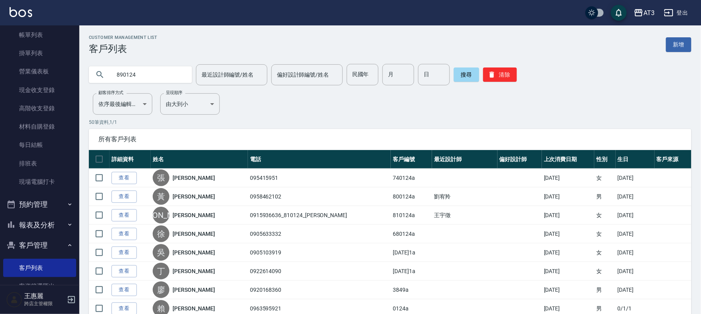
type input "890124"
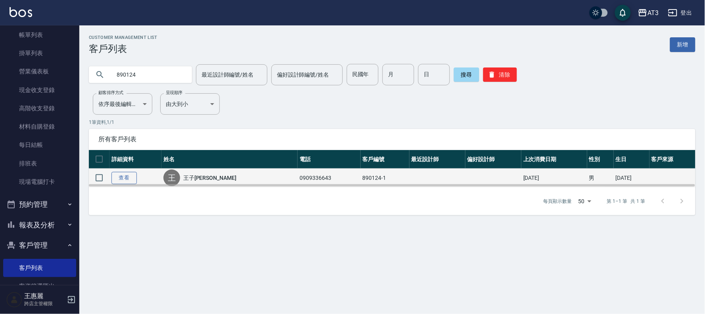
click at [125, 175] on link "查看" at bounding box center [124, 178] width 25 height 12
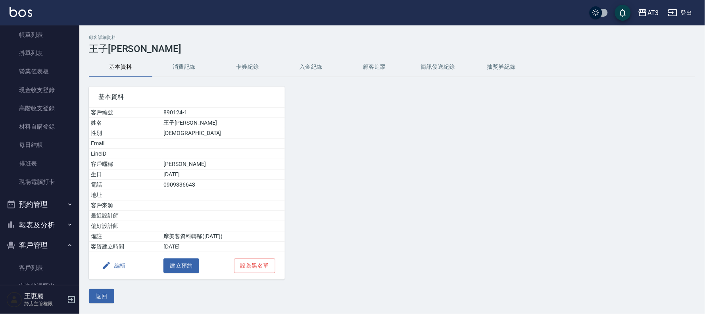
click at [116, 269] on button "編輯" at bounding box center [113, 265] width 31 height 15
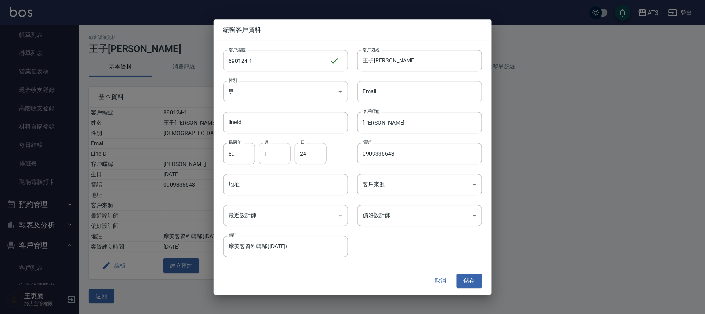
click at [264, 62] on input "890124-1" at bounding box center [276, 60] width 106 height 21
type input "890124-1a"
click at [473, 283] on button "儲存" at bounding box center [469, 281] width 25 height 15
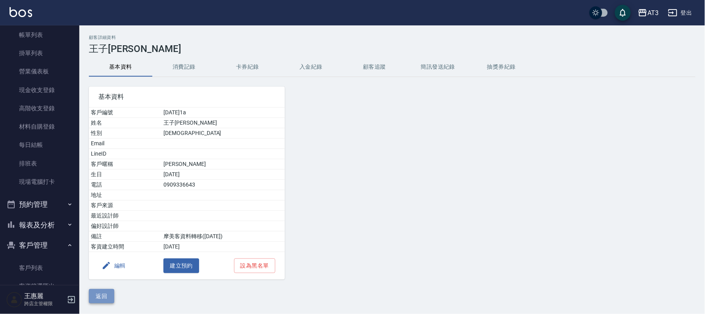
click at [104, 299] on button "返回" at bounding box center [101, 296] width 25 height 15
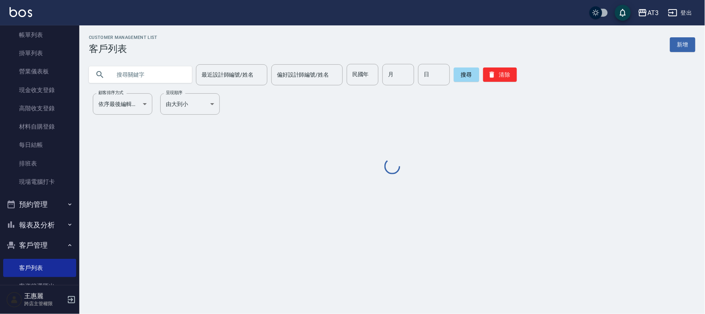
click at [192, 72] on div at bounding box center [140, 74] width 103 height 17
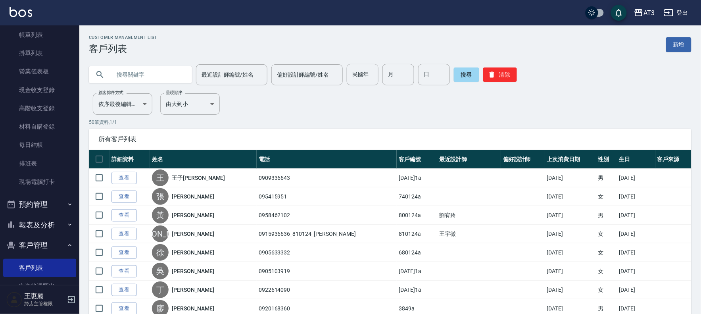
click at [161, 74] on input "text" at bounding box center [148, 74] width 75 height 21
type input "940124"
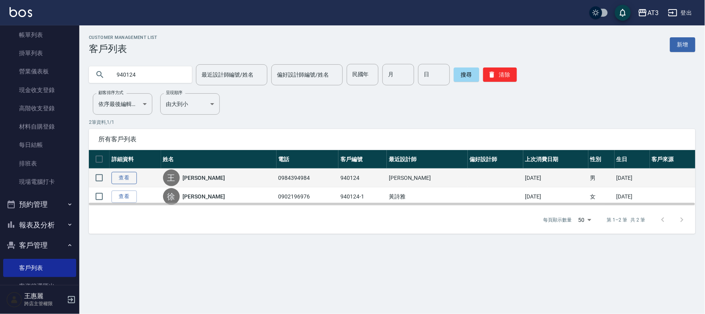
click at [125, 177] on link "查看" at bounding box center [124, 178] width 25 height 12
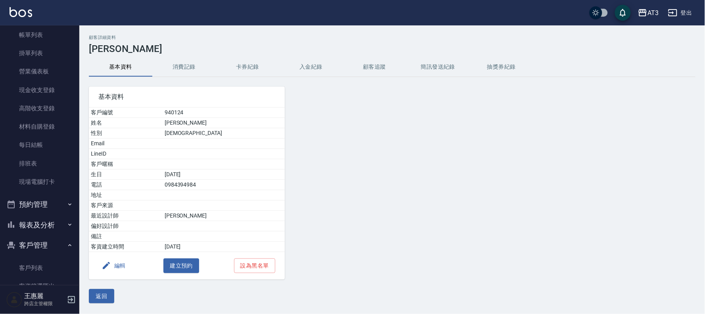
click at [112, 265] on button "編輯" at bounding box center [113, 265] width 31 height 15
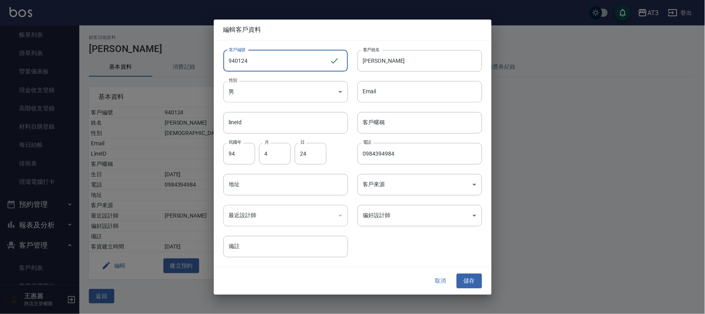
click at [259, 62] on input "940124" at bounding box center [276, 60] width 106 height 21
type input "940124a"
click at [469, 283] on button "儲存" at bounding box center [469, 281] width 25 height 15
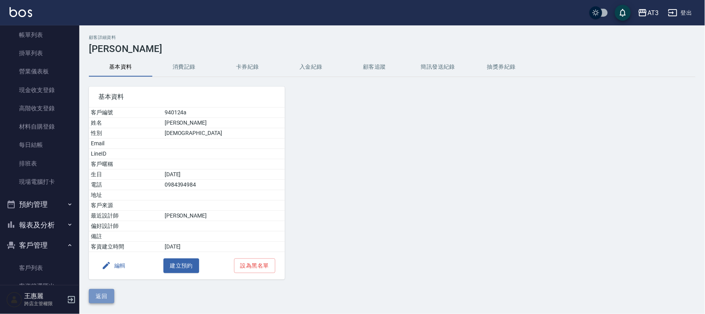
click at [105, 295] on button "返回" at bounding box center [101, 296] width 25 height 15
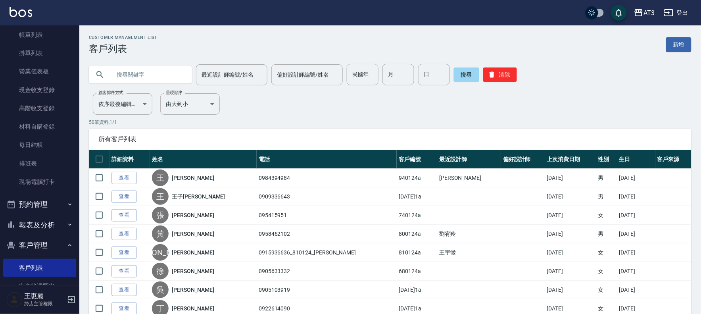
click at [121, 72] on input "text" at bounding box center [148, 74] width 75 height 21
click at [168, 76] on input "text" at bounding box center [148, 74] width 75 height 21
type input "760124"
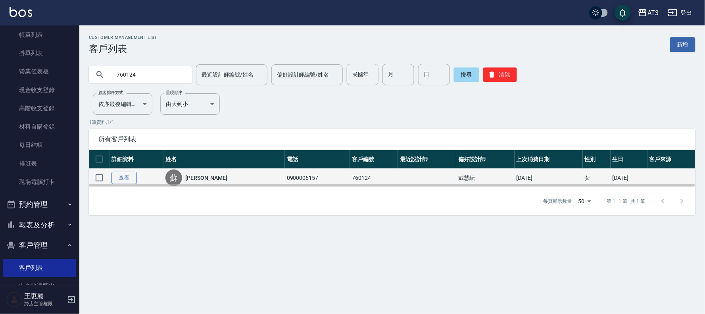
click at [125, 177] on link "查看" at bounding box center [124, 178] width 25 height 12
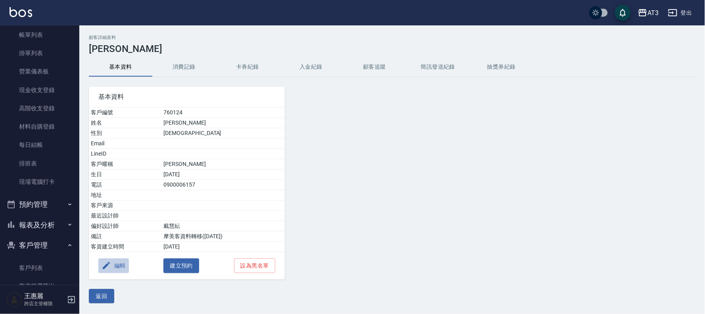
click at [124, 265] on button "編輯" at bounding box center [113, 265] width 31 height 15
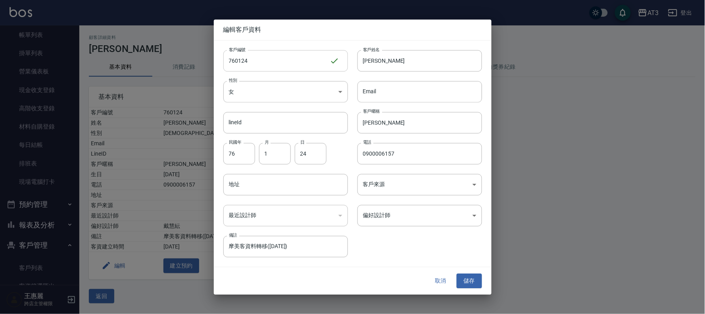
click at [305, 65] on input "760124" at bounding box center [276, 60] width 106 height 21
type input "760124a"
click at [466, 282] on button "儲存" at bounding box center [469, 281] width 25 height 15
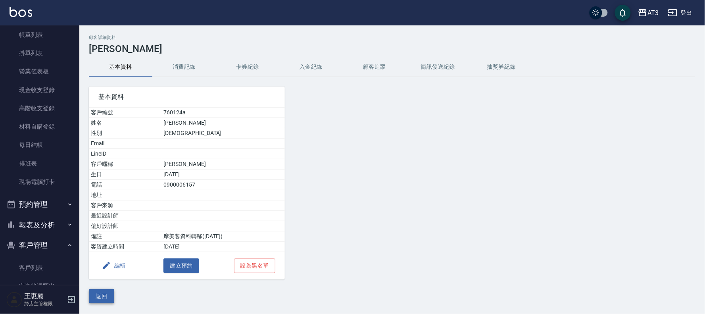
click at [100, 293] on button "返回" at bounding box center [101, 296] width 25 height 15
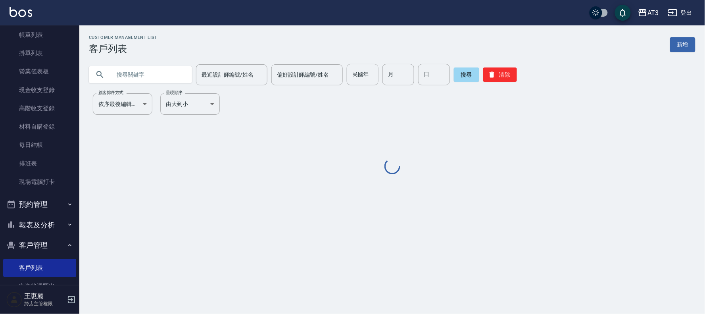
click at [123, 75] on input "text" at bounding box center [148, 74] width 75 height 21
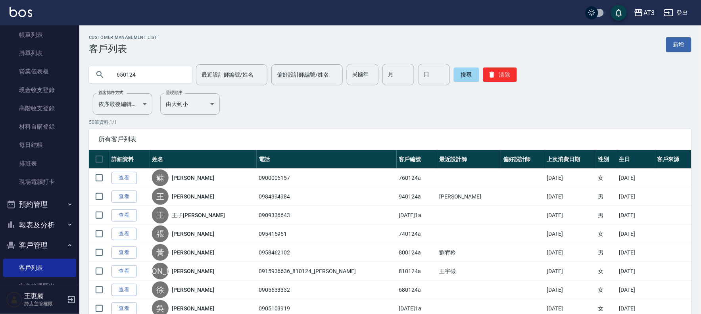
type input "650124"
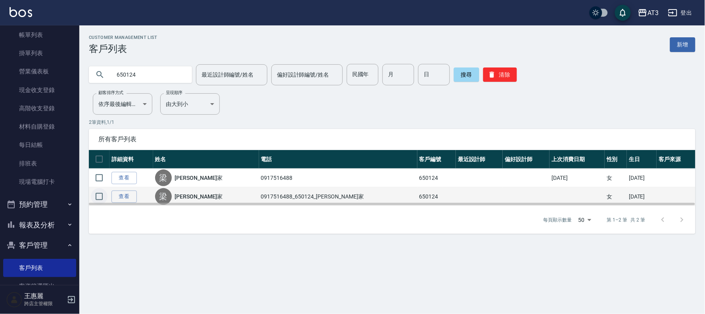
drag, startPoint x: 98, startPoint y: 195, endPoint x: 98, endPoint y: 189, distance: 6.0
click at [98, 194] on input "checkbox" at bounding box center [99, 196] width 17 height 17
checkbox input "true"
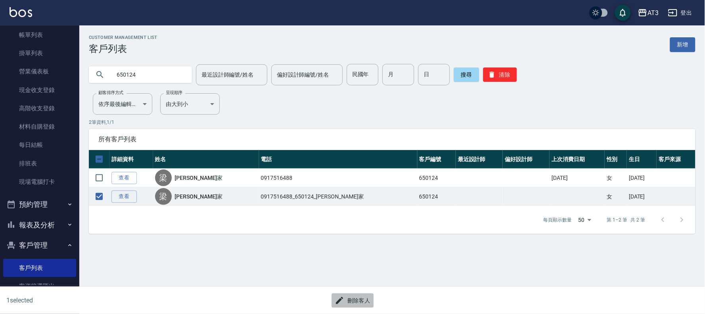
click at [356, 302] on button "刪除客人" at bounding box center [353, 300] width 42 height 15
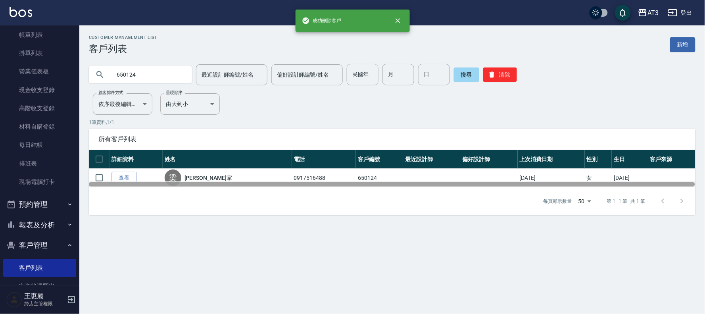
click at [123, 181] on div at bounding box center [392, 184] width 607 height 6
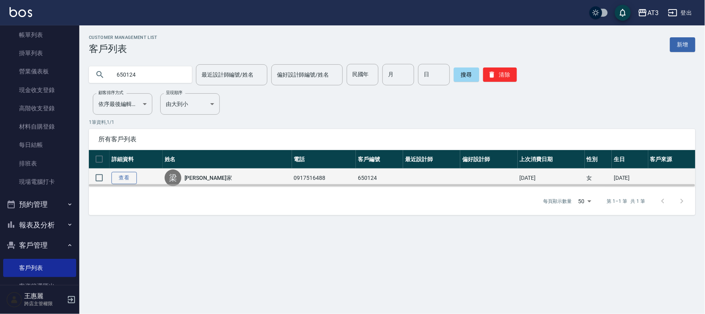
click at [126, 178] on link "查看" at bounding box center [124, 178] width 25 height 12
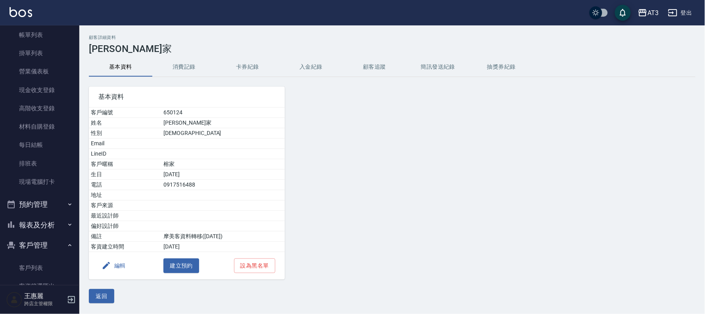
click at [120, 267] on button "編輯" at bounding box center [113, 265] width 31 height 15
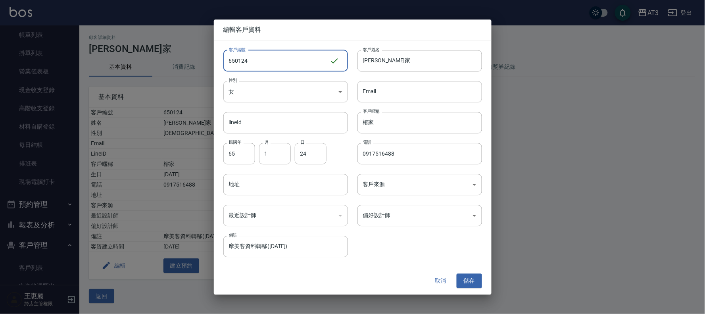
click at [279, 57] on input "650124" at bounding box center [276, 60] width 106 height 21
type input "650124a"
click at [473, 282] on button "儲存" at bounding box center [469, 281] width 25 height 15
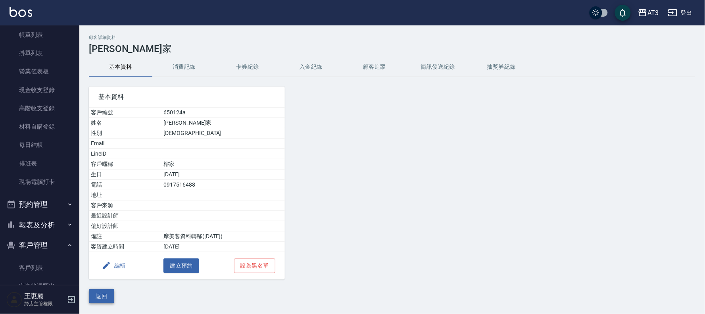
click at [100, 294] on button "返回" at bounding box center [101, 296] width 25 height 15
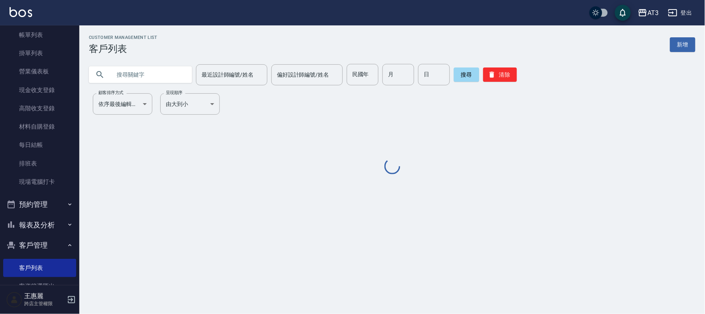
click at [138, 74] on input "text" at bounding box center [148, 74] width 75 height 21
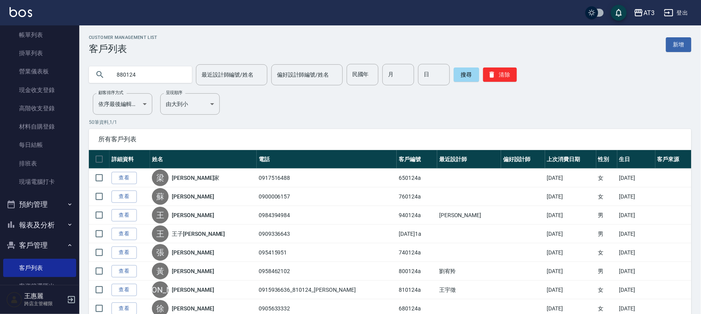
type input "880124"
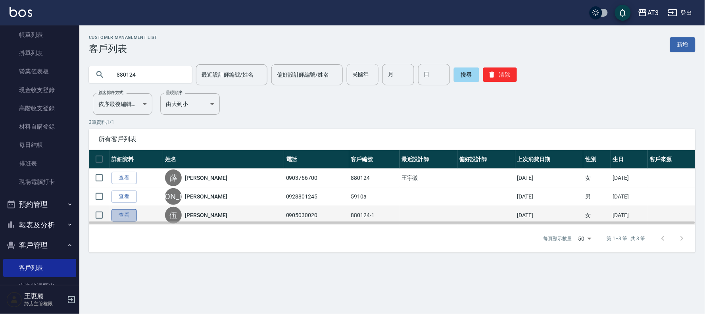
click at [121, 217] on link "查看" at bounding box center [124, 215] width 25 height 12
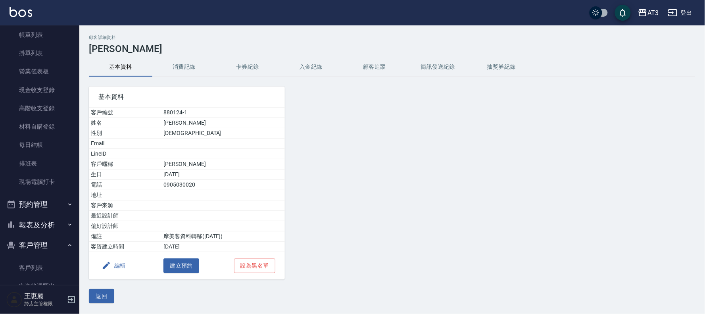
click at [117, 265] on button "編輯" at bounding box center [113, 265] width 31 height 15
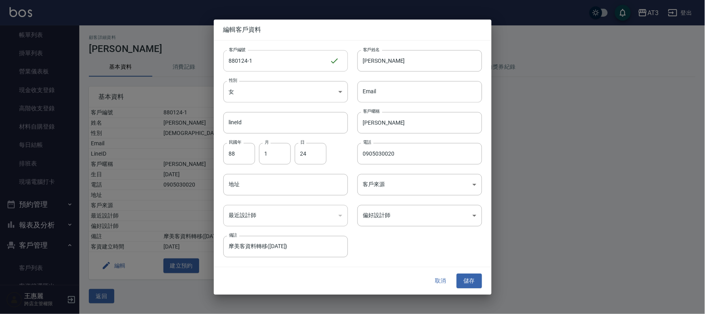
click at [282, 58] on input "880124-1" at bounding box center [276, 60] width 106 height 21
type input "880124-1a"
click at [468, 279] on button "儲存" at bounding box center [469, 281] width 25 height 15
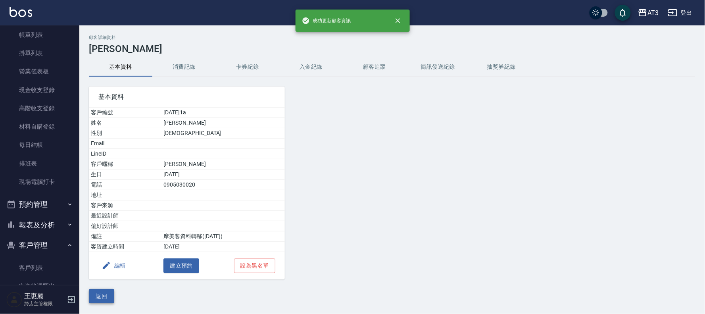
click at [98, 292] on button "返回" at bounding box center [101, 296] width 25 height 15
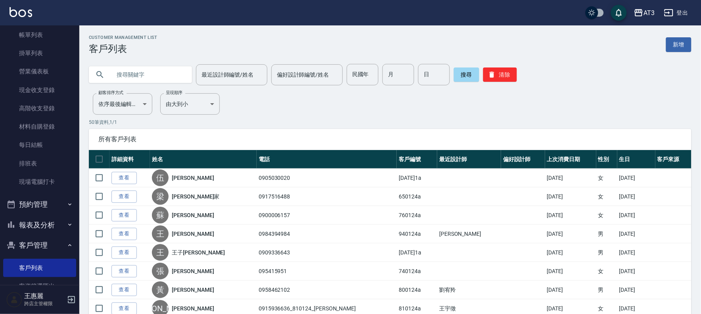
click at [151, 74] on input "text" at bounding box center [148, 74] width 75 height 21
type input "950124"
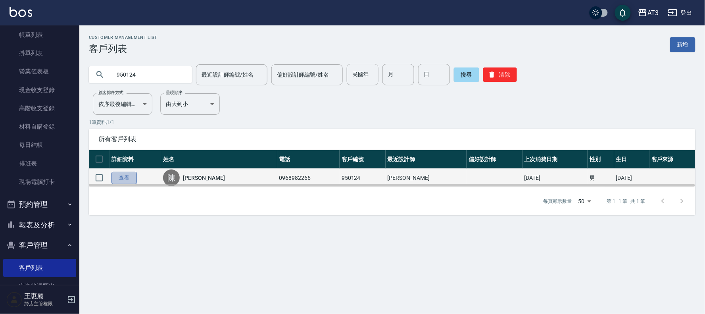
click at [125, 177] on link "查看" at bounding box center [124, 178] width 25 height 12
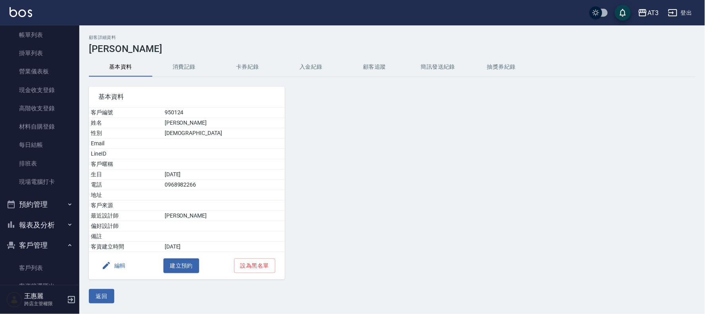
click at [119, 266] on button "編輯" at bounding box center [113, 265] width 31 height 15
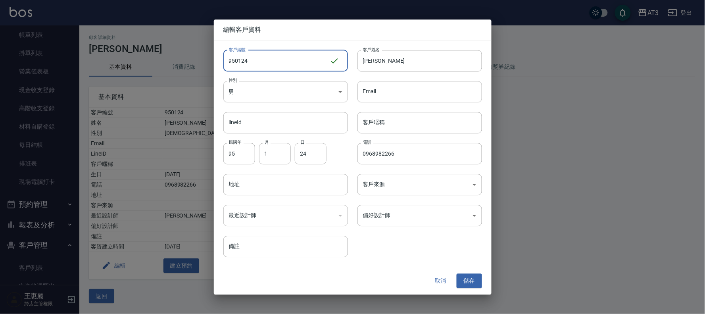
click at [264, 62] on input "950124" at bounding box center [276, 60] width 106 height 21
type input "950124a"
click at [472, 279] on button "儲存" at bounding box center [469, 281] width 25 height 15
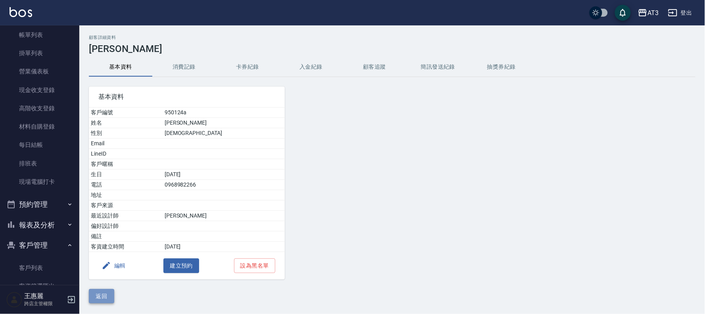
click at [103, 296] on button "返回" at bounding box center [101, 296] width 25 height 15
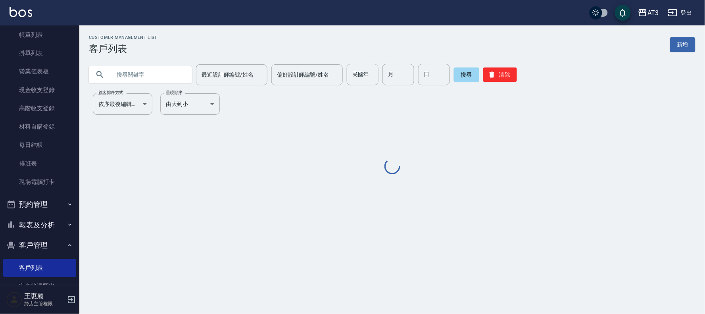
click at [185, 73] on input "text" at bounding box center [148, 74] width 75 height 21
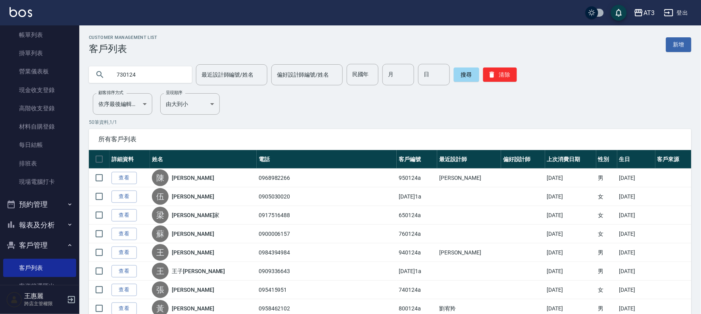
type input "730124"
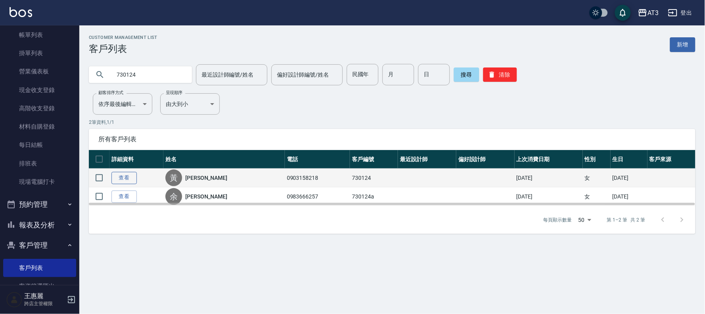
click at [126, 179] on link "查看" at bounding box center [124, 178] width 25 height 12
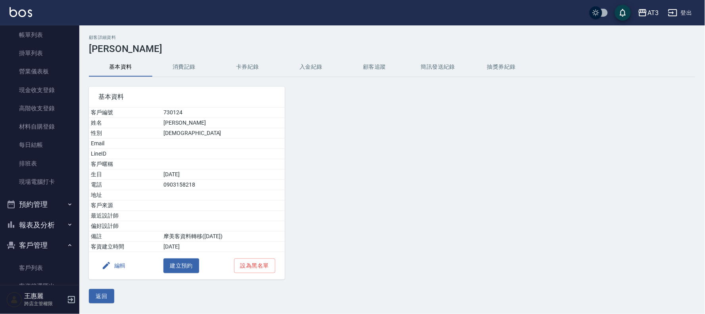
click at [122, 269] on button "編輯" at bounding box center [113, 265] width 31 height 15
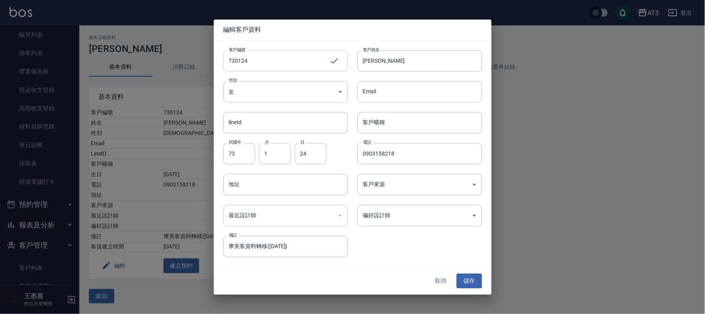
click at [263, 57] on input "730124" at bounding box center [276, 60] width 106 height 21
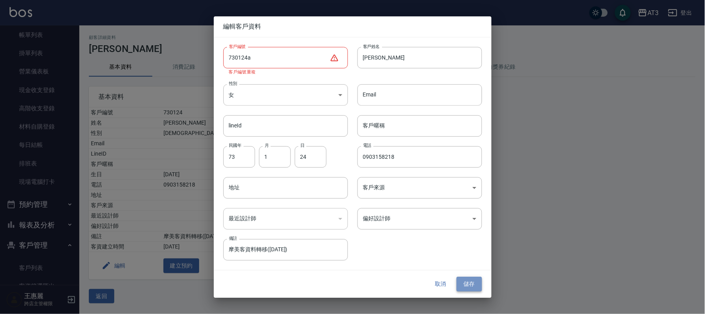
click at [477, 284] on button "儲存" at bounding box center [469, 284] width 25 height 15
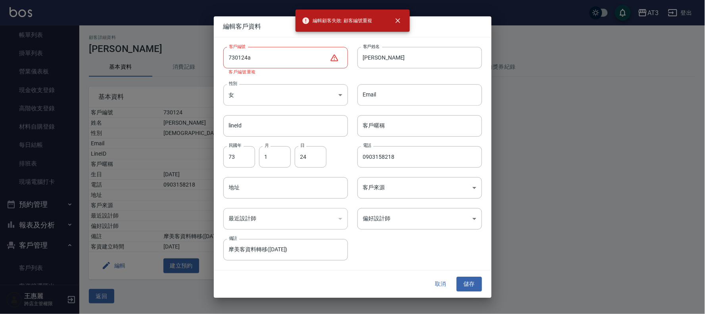
click at [297, 64] on input "730124a" at bounding box center [276, 57] width 106 height 21
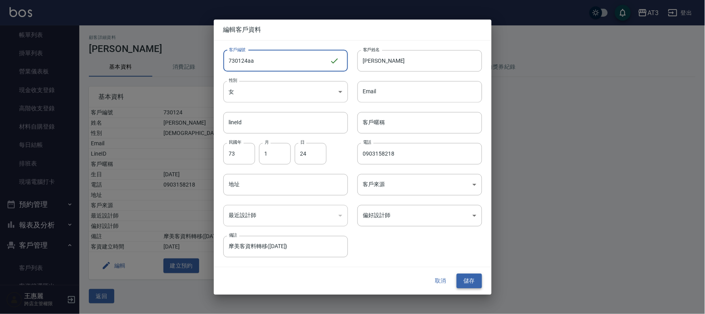
type input "730124aa"
click at [466, 280] on button "儲存" at bounding box center [469, 281] width 25 height 15
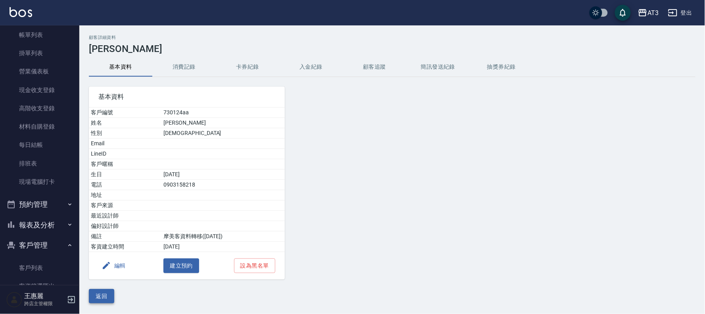
click at [92, 295] on button "返回" at bounding box center [101, 296] width 25 height 15
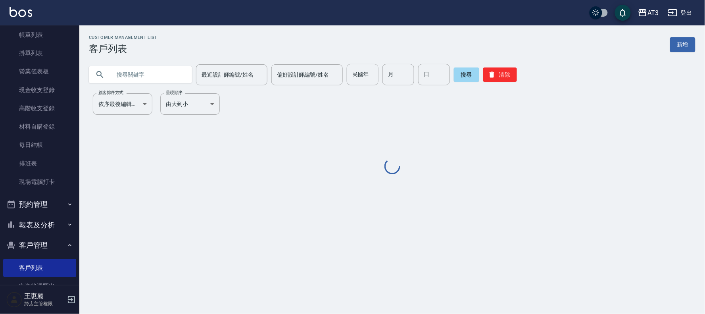
click at [139, 81] on input "text" at bounding box center [148, 74] width 75 height 21
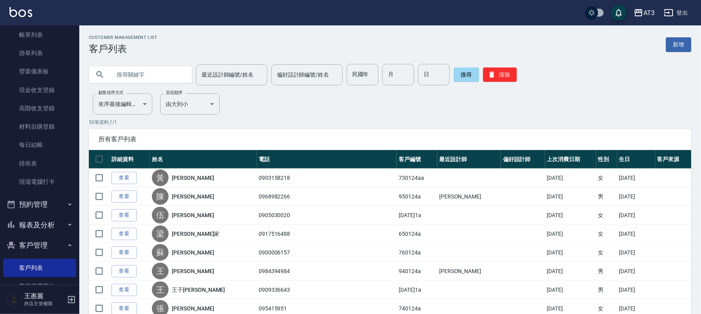
click at [144, 72] on input "text" at bounding box center [148, 74] width 75 height 21
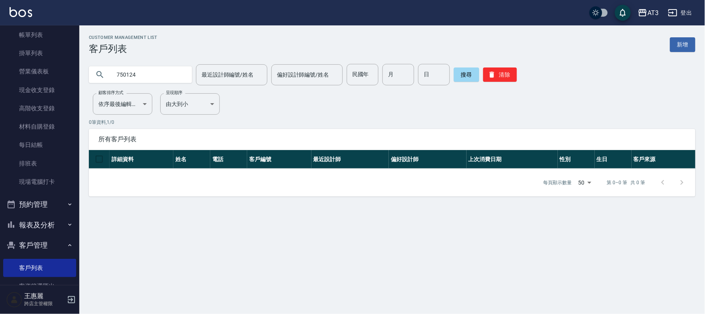
click at [142, 73] on input "750124" at bounding box center [148, 74] width 75 height 21
type input "750125"
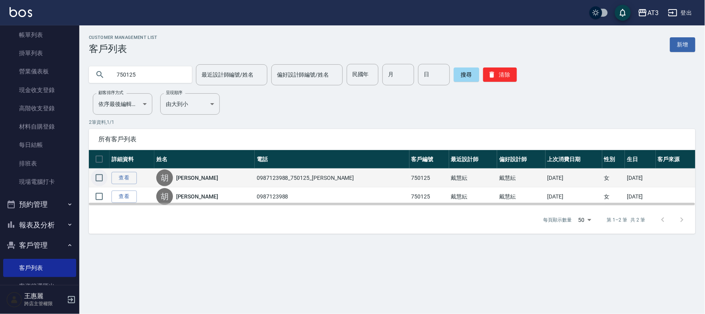
click at [96, 177] on input "checkbox" at bounding box center [99, 177] width 17 height 17
checkbox input "true"
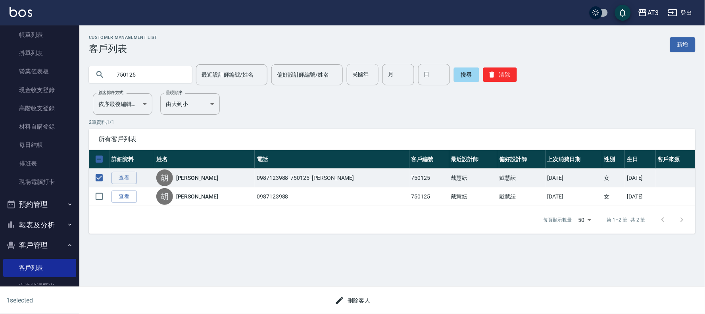
click at [360, 300] on button "刪除客人" at bounding box center [353, 300] width 42 height 15
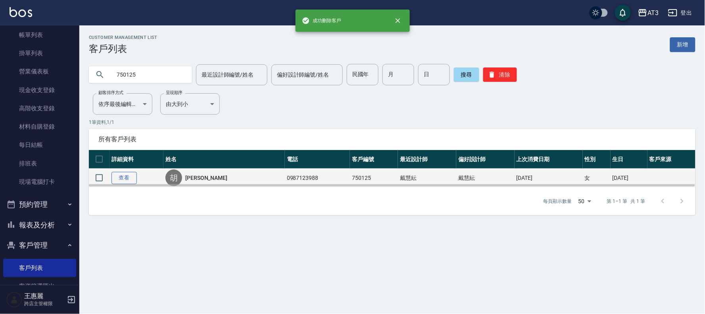
click at [126, 176] on link "查看" at bounding box center [124, 178] width 25 height 12
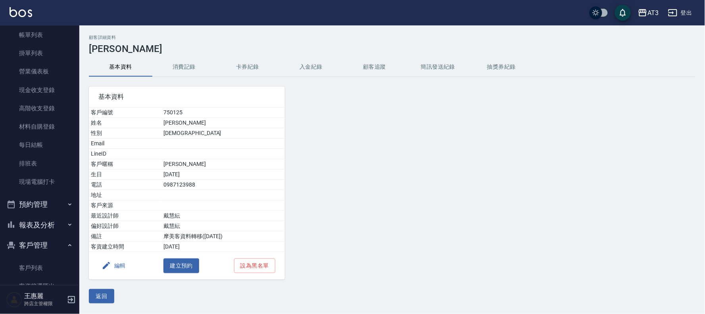
click at [117, 263] on button "編輯" at bounding box center [113, 265] width 31 height 15
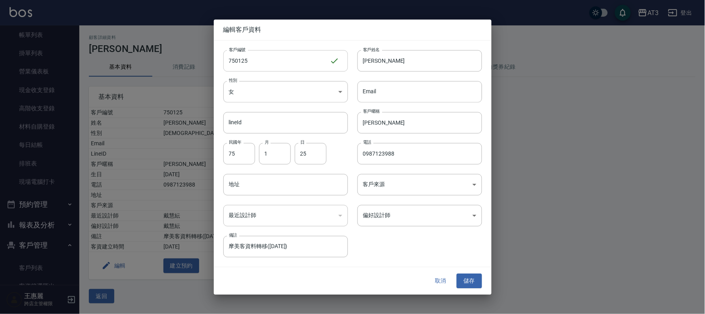
click at [283, 62] on input "750125" at bounding box center [276, 60] width 106 height 21
type input "750125a"
click at [473, 279] on button "儲存" at bounding box center [469, 281] width 25 height 15
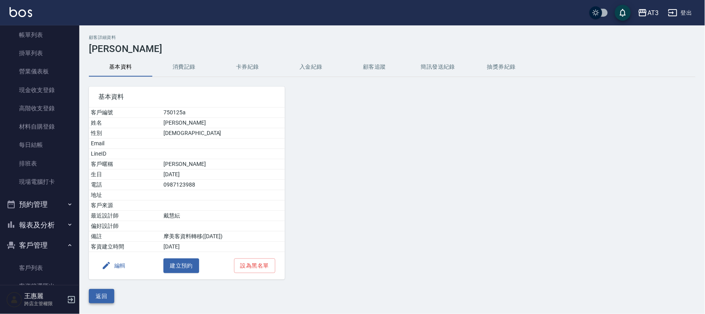
click at [101, 295] on button "返回" at bounding box center [101, 296] width 25 height 15
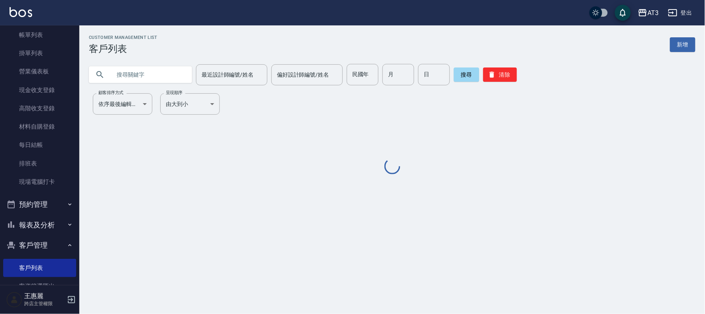
click at [151, 79] on input "text" at bounding box center [148, 74] width 75 height 21
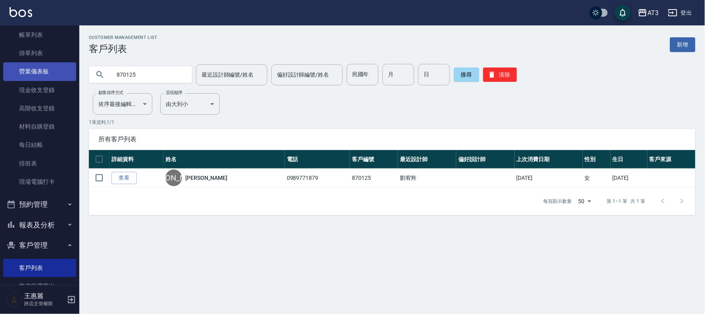
drag, startPoint x: 149, startPoint y: 78, endPoint x: 68, endPoint y: 73, distance: 81.1
click at [69, 73] on div "AT3 登出 櫃檯作業 打帳單 帳單列表 掛單列表 營業儀表板 現金收支登錄 高階收支登錄 材料自購登錄 每日結帳 排班表 現場電腦打卡 預約管理 預約管理 …" at bounding box center [352, 157] width 705 height 314
type input "900125"
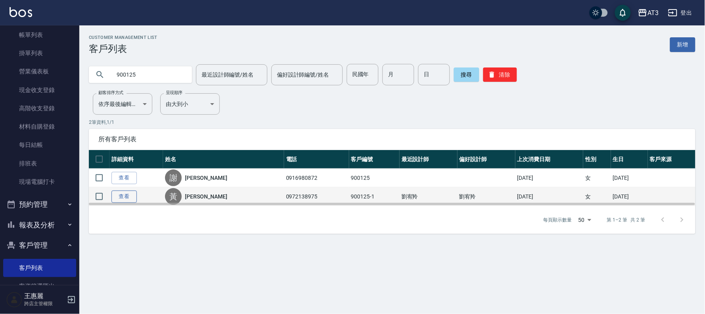
click at [125, 195] on link "查看" at bounding box center [124, 197] width 25 height 12
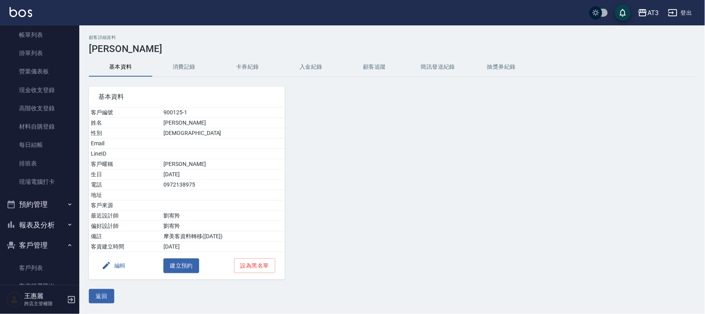
click at [117, 265] on button "編輯" at bounding box center [113, 265] width 31 height 15
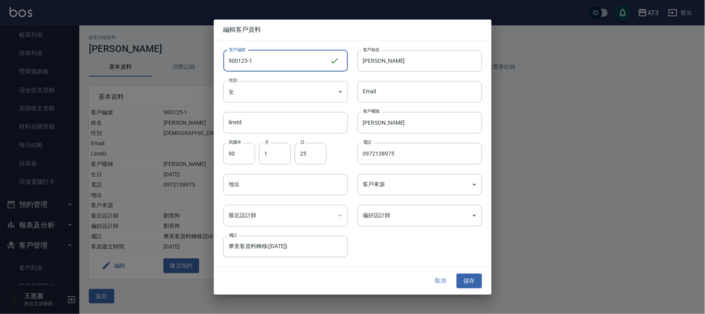
click at [281, 58] on input "900125-1" at bounding box center [276, 60] width 106 height 21
type input "900125-1a"
drag, startPoint x: 478, startPoint y: 282, endPoint x: 467, endPoint y: 278, distance: 11.6
click at [474, 281] on button "儲存" at bounding box center [469, 281] width 25 height 15
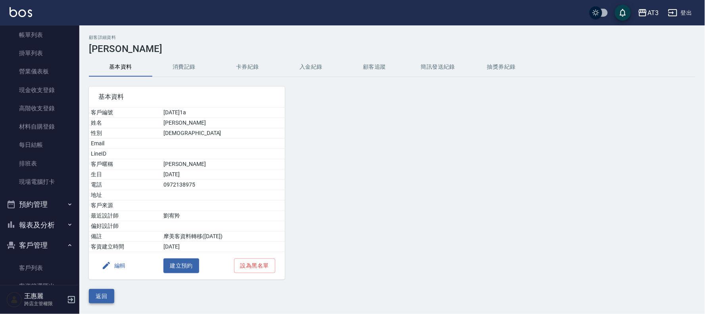
click at [109, 295] on button "返回" at bounding box center [101, 296] width 25 height 15
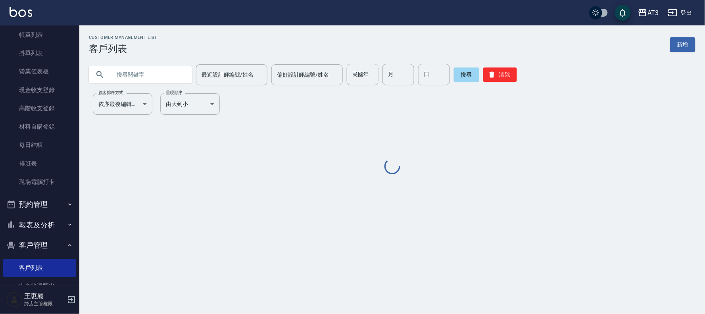
click at [169, 74] on input "text" at bounding box center [148, 74] width 75 height 21
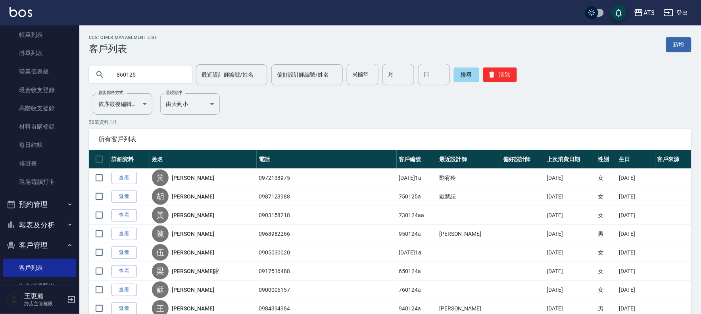
type input "860125"
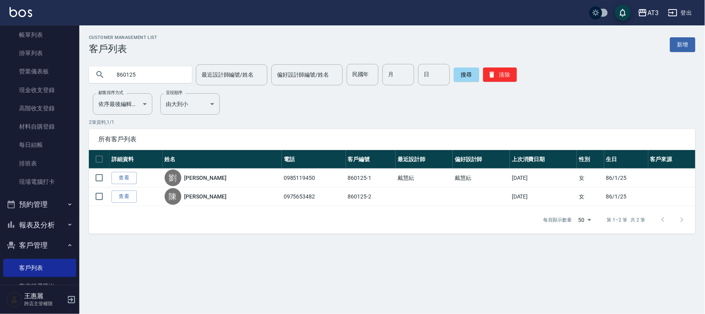
click at [124, 196] on link "查看" at bounding box center [124, 197] width 25 height 12
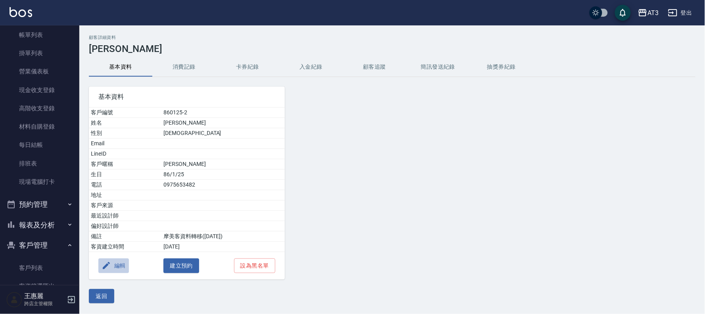
click at [117, 268] on button "編輯" at bounding box center [113, 265] width 31 height 15
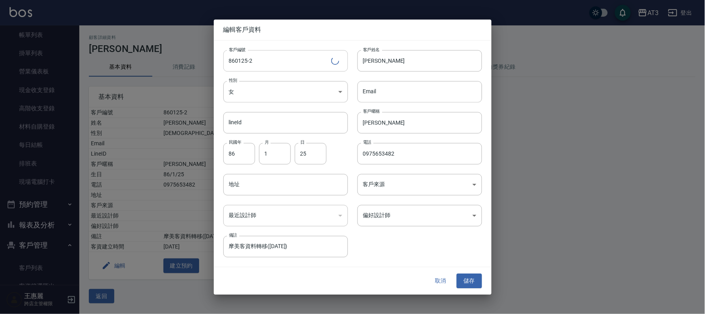
click at [268, 67] on input "860125-2" at bounding box center [277, 60] width 108 height 21
type input "860125-2a"
click at [476, 280] on button "儲存" at bounding box center [469, 281] width 25 height 15
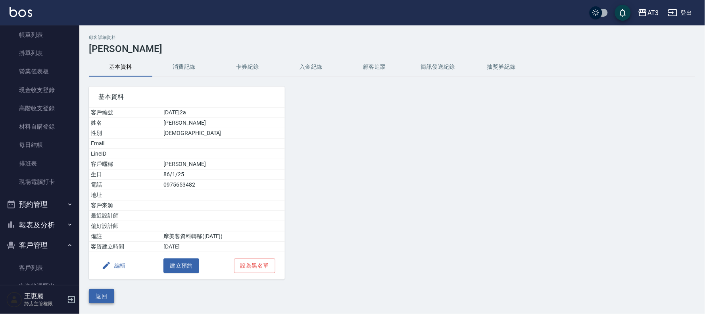
click at [106, 296] on button "返回" at bounding box center [101, 296] width 25 height 15
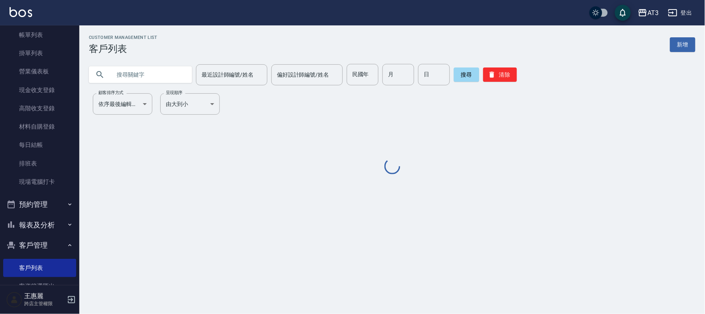
click at [155, 81] on input "text" at bounding box center [148, 74] width 75 height 21
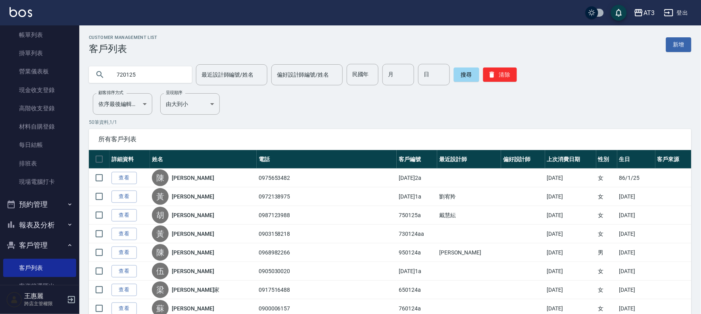
type input "720125"
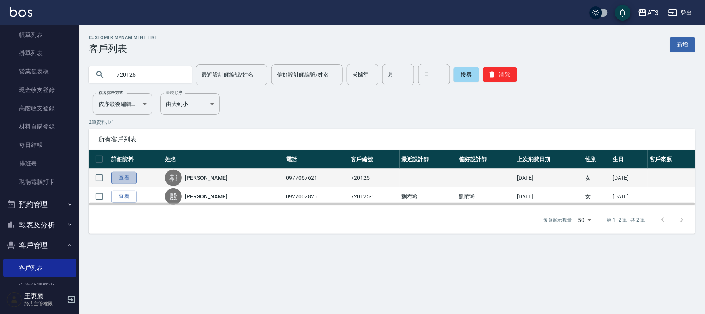
click at [119, 179] on link "查看" at bounding box center [124, 178] width 25 height 12
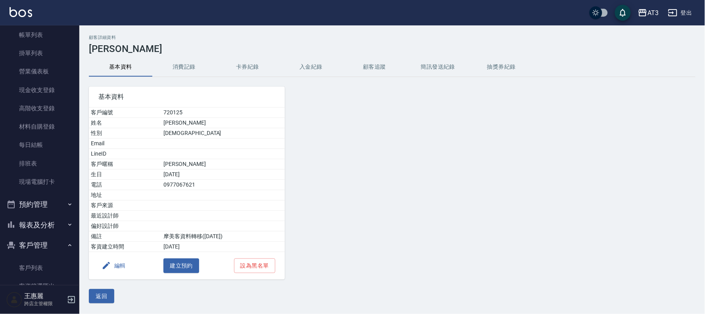
click at [116, 269] on button "編輯" at bounding box center [113, 265] width 31 height 15
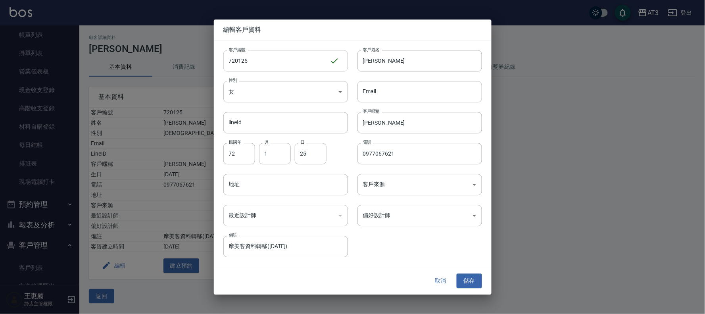
click at [291, 62] on input "720125" at bounding box center [276, 60] width 106 height 21
type input "720125a"
click at [471, 281] on button "儲存" at bounding box center [469, 281] width 25 height 15
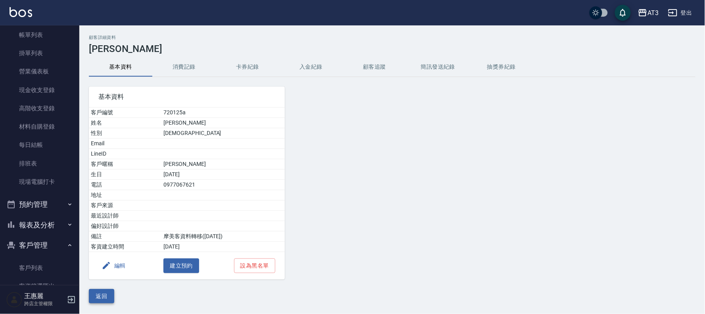
click at [106, 297] on button "返回" at bounding box center [101, 296] width 25 height 15
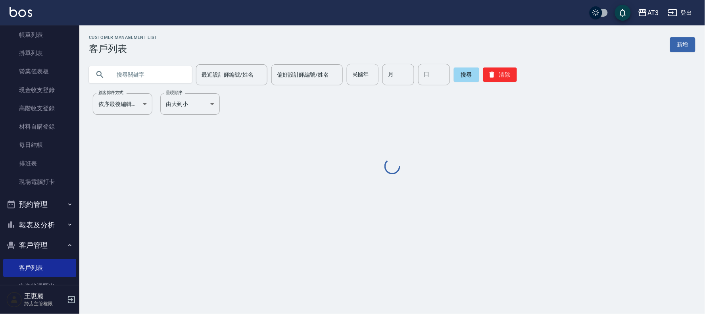
click at [144, 74] on input "text" at bounding box center [148, 74] width 75 height 21
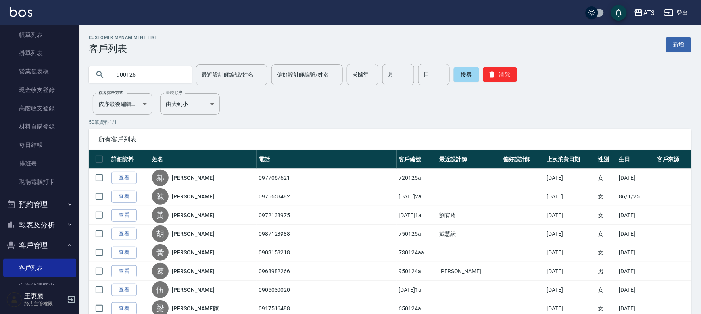
type input "900125"
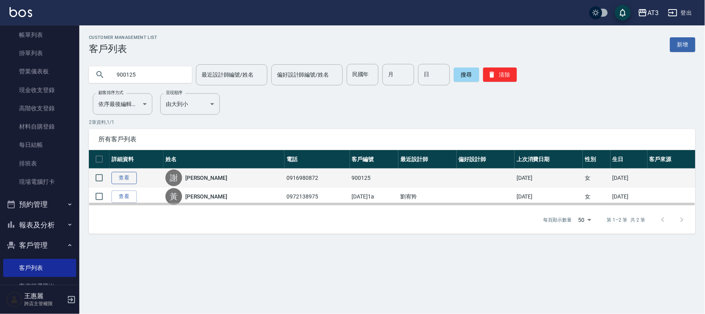
click at [119, 176] on link "查看" at bounding box center [124, 178] width 25 height 12
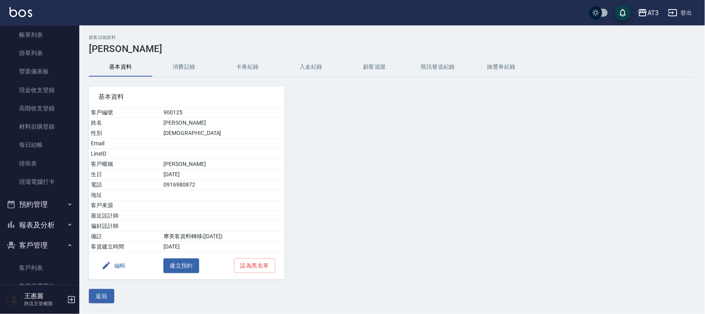
click at [118, 266] on button "編輯" at bounding box center [113, 265] width 31 height 15
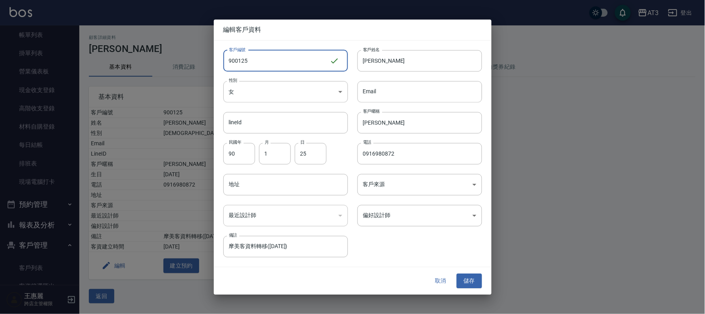
click at [258, 64] on input "900125" at bounding box center [276, 60] width 106 height 21
type input "900125a"
click at [472, 281] on button "儲存" at bounding box center [469, 281] width 25 height 15
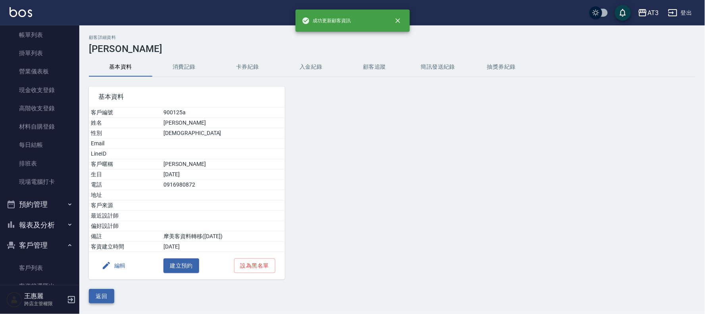
click at [93, 297] on button "返回" at bounding box center [101, 296] width 25 height 15
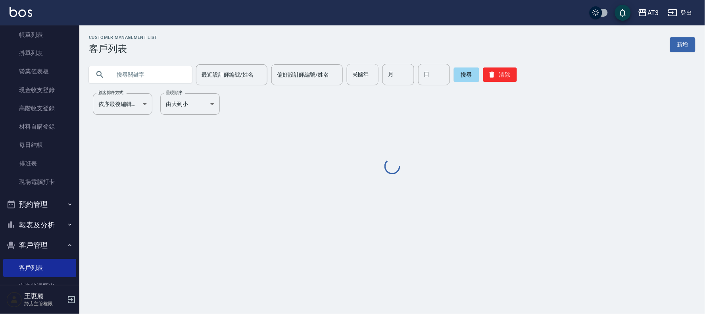
click at [129, 71] on input "text" at bounding box center [148, 74] width 75 height 21
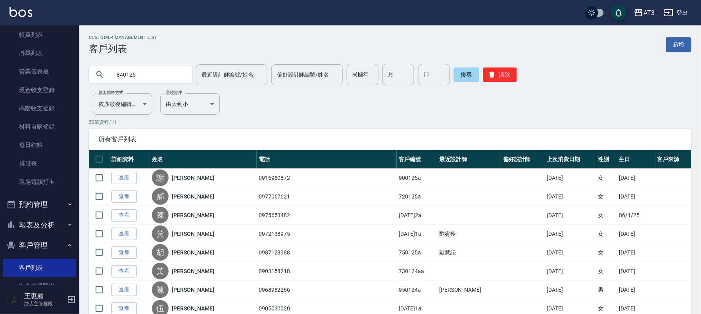
type input "840125"
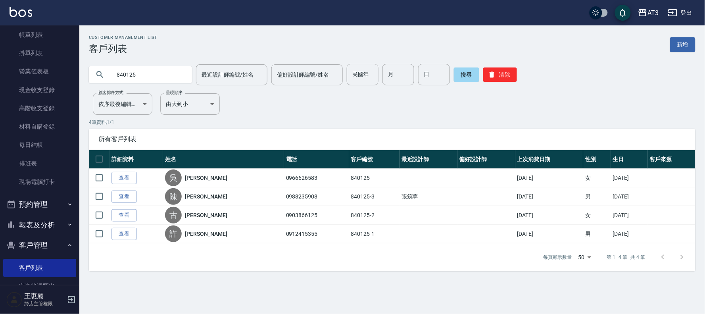
click at [123, 214] on link "查看" at bounding box center [124, 215] width 25 height 12
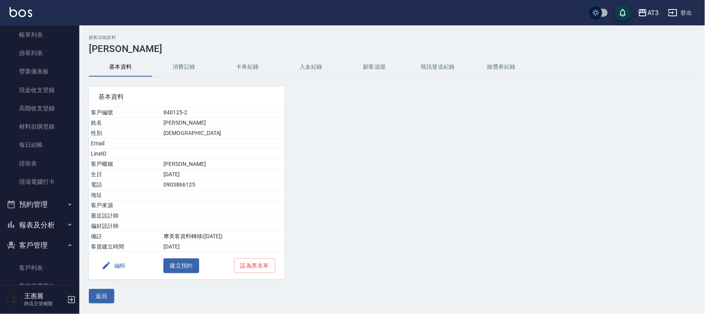
click at [108, 268] on icon "button" at bounding box center [107, 266] width 10 height 10
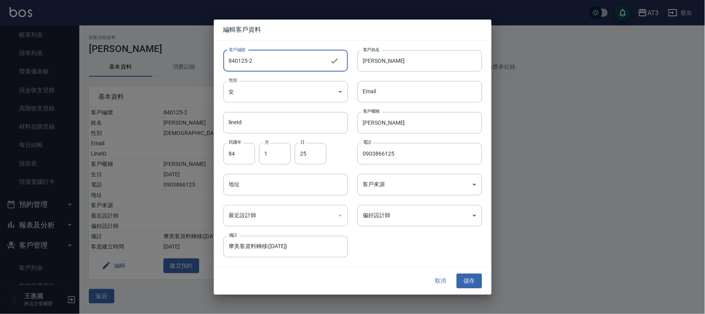
click at [264, 57] on input "840125-2" at bounding box center [276, 60] width 106 height 21
type input "840125-2a"
click at [467, 282] on button "儲存" at bounding box center [469, 281] width 25 height 15
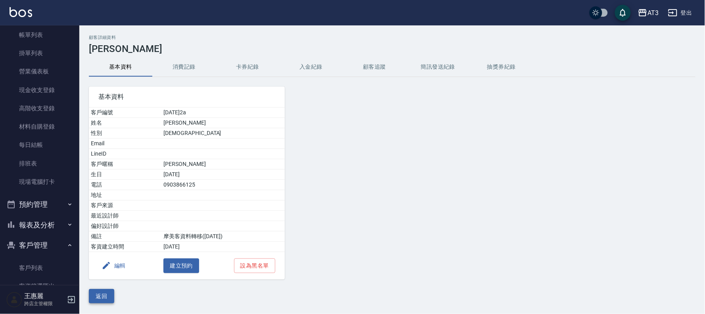
click at [110, 294] on button "返回" at bounding box center [101, 296] width 25 height 15
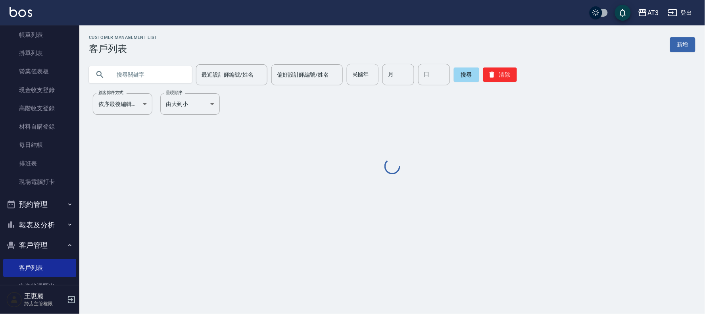
click at [171, 73] on input "text" at bounding box center [148, 74] width 75 height 21
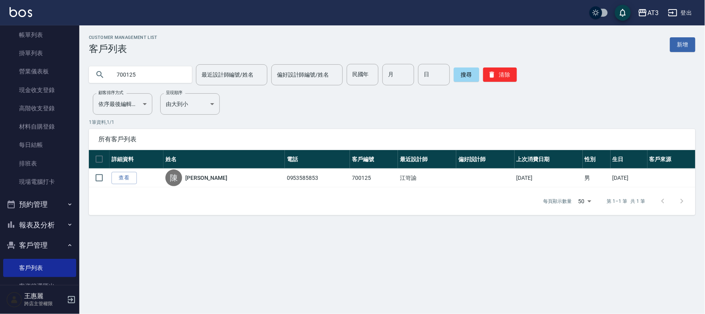
drag, startPoint x: 169, startPoint y: 74, endPoint x: 0, endPoint y: 97, distance: 170.3
click at [0, 97] on div "AT3 登出 櫃檯作業 打帳單 帳單列表 掛單列表 營業儀表板 現金收支登錄 高階收支登錄 材料自購登錄 每日結帳 排班表 現場電腦打卡 預約管理 預約管理 …" at bounding box center [352, 157] width 705 height 314
type input "950125"
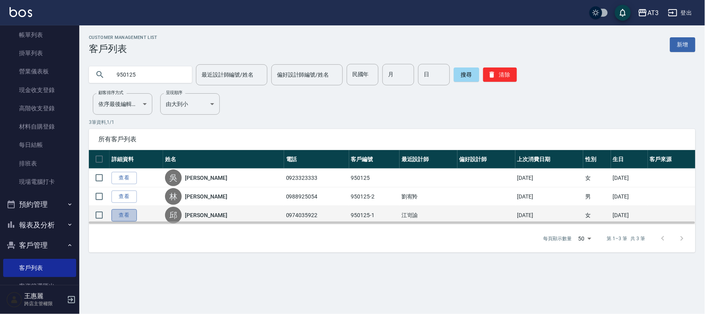
click at [117, 215] on link "查看" at bounding box center [124, 215] width 25 height 12
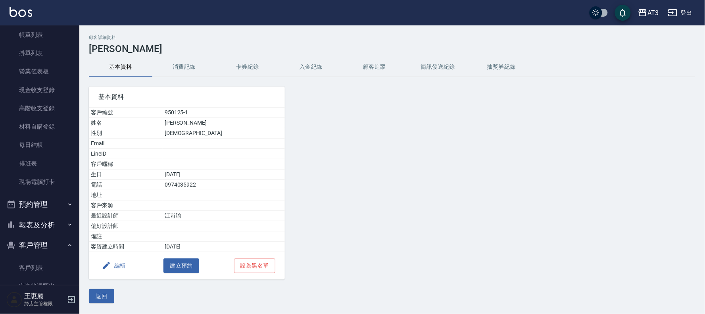
click at [107, 270] on icon "button" at bounding box center [107, 266] width 10 height 10
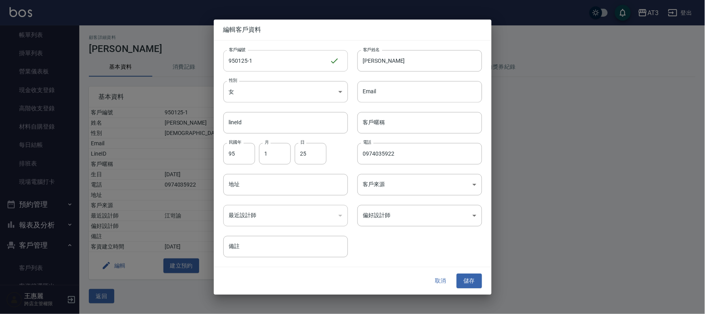
click at [263, 56] on input "950125-1" at bounding box center [276, 60] width 106 height 21
type input "950125-1a"
click at [470, 282] on button "儲存" at bounding box center [469, 281] width 25 height 15
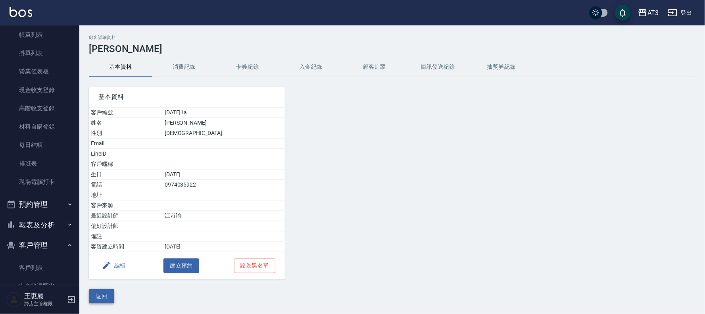
click at [94, 297] on button "返回" at bounding box center [101, 296] width 25 height 15
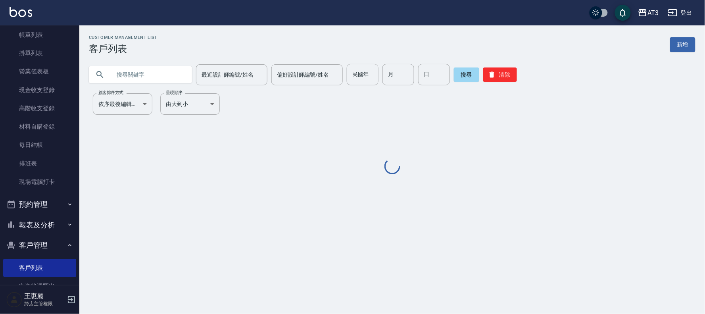
click at [143, 75] on input "text" at bounding box center [148, 74] width 75 height 21
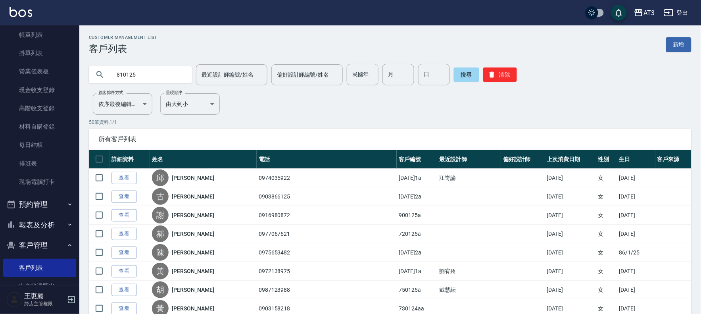
type input "810125"
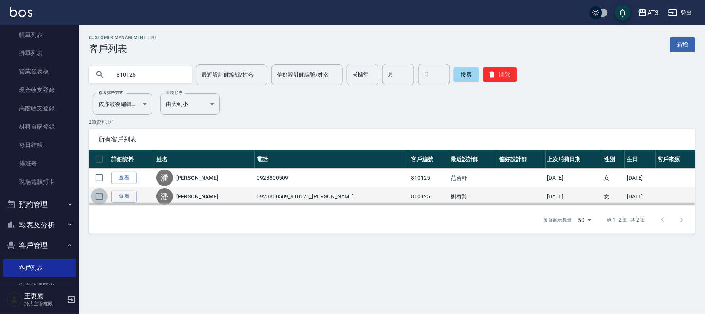
click at [104, 191] on input "checkbox" at bounding box center [99, 196] width 17 height 17
checkbox input "true"
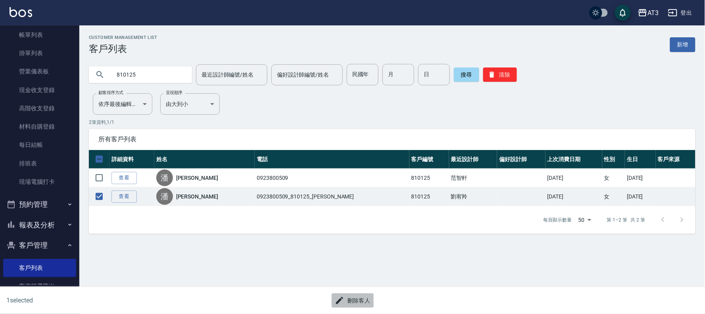
click at [367, 299] on button "刪除客人" at bounding box center [353, 300] width 42 height 15
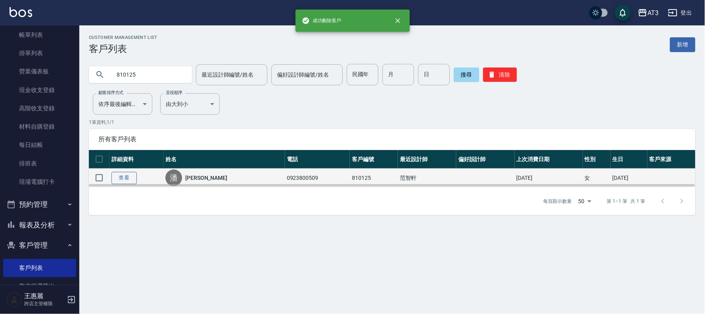
click at [127, 173] on link "查看" at bounding box center [124, 178] width 25 height 12
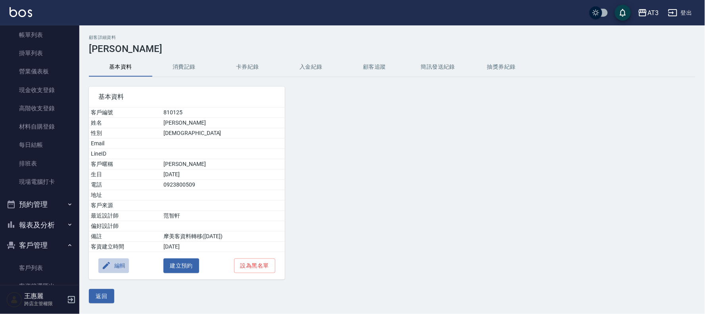
click at [120, 264] on button "編輯" at bounding box center [113, 265] width 31 height 15
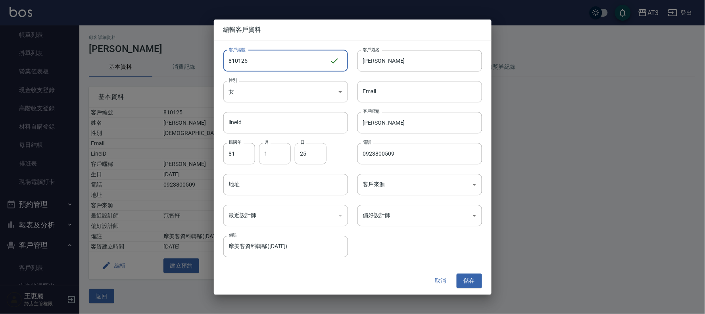
click at [255, 63] on input "810125" at bounding box center [276, 60] width 106 height 21
type input "810125a"
click at [467, 280] on button "儲存" at bounding box center [469, 281] width 25 height 15
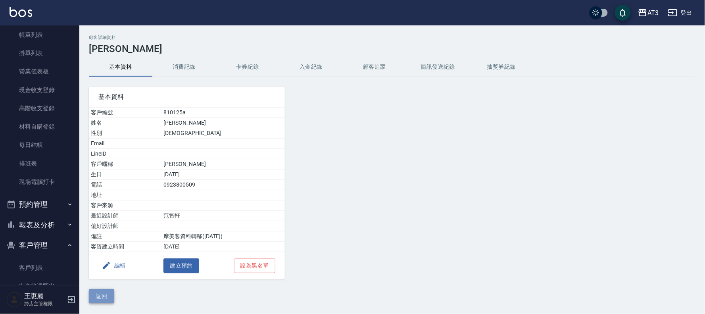
click at [104, 300] on button "返回" at bounding box center [101, 296] width 25 height 15
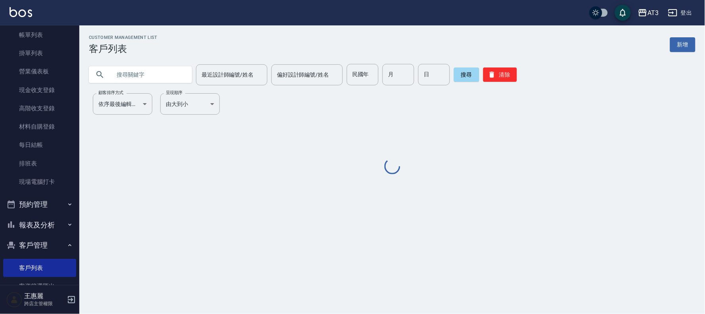
click at [132, 76] on input "text" at bounding box center [148, 74] width 75 height 21
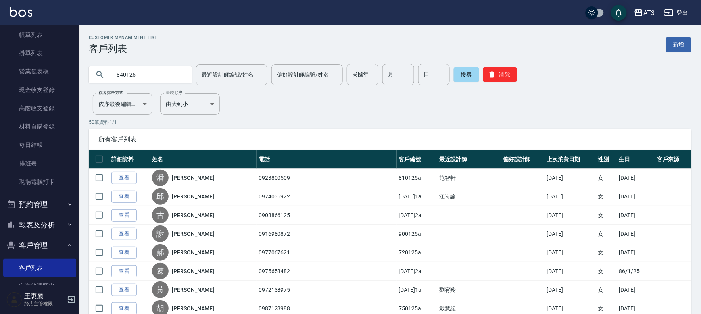
type input "840125"
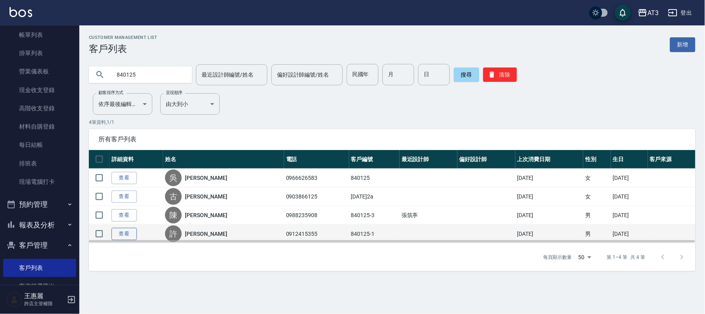
click at [125, 236] on link "查看" at bounding box center [124, 234] width 25 height 12
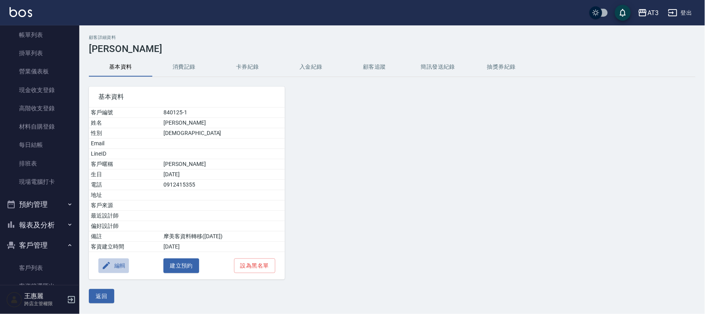
click at [118, 264] on button "編輯" at bounding box center [113, 265] width 31 height 15
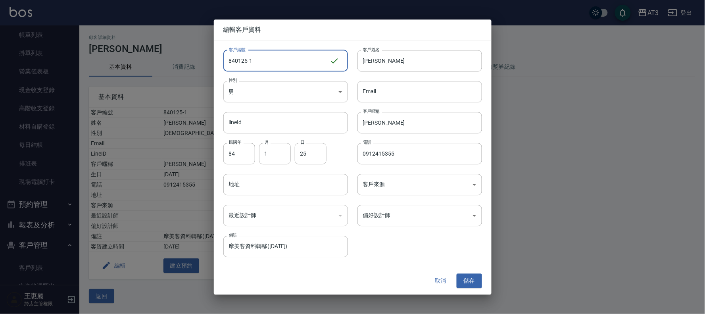
click at [300, 53] on input "840125-1" at bounding box center [276, 60] width 106 height 21
type input "840125-1a"
click at [468, 285] on button "儲存" at bounding box center [469, 281] width 25 height 15
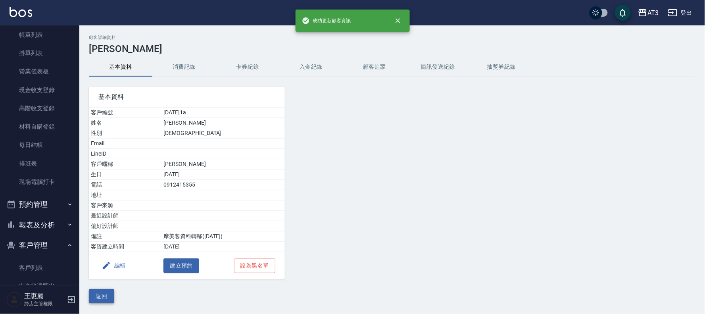
click at [100, 297] on button "返回" at bounding box center [101, 296] width 25 height 15
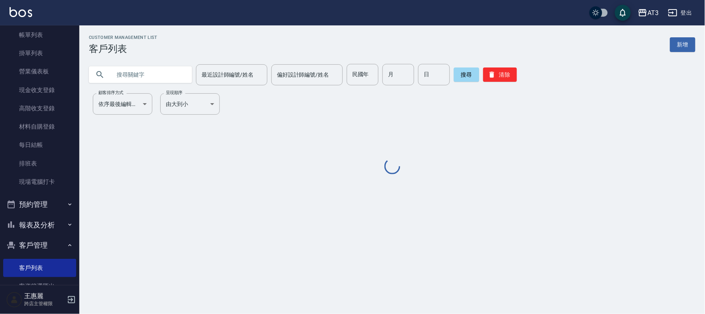
click at [119, 73] on input "text" at bounding box center [148, 74] width 75 height 21
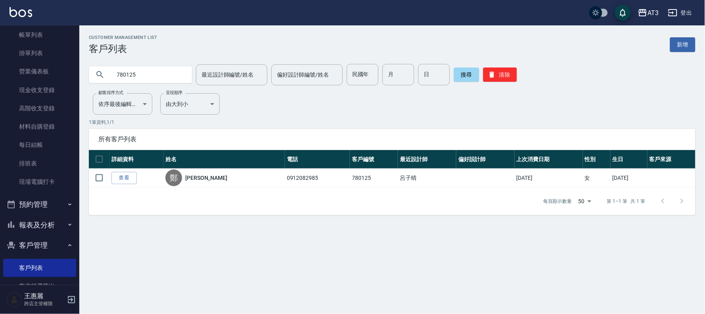
drag, startPoint x: 161, startPoint y: 75, endPoint x: 89, endPoint y: 85, distance: 72.4
click at [89, 85] on div "780125" at bounding box center [140, 74] width 103 height 21
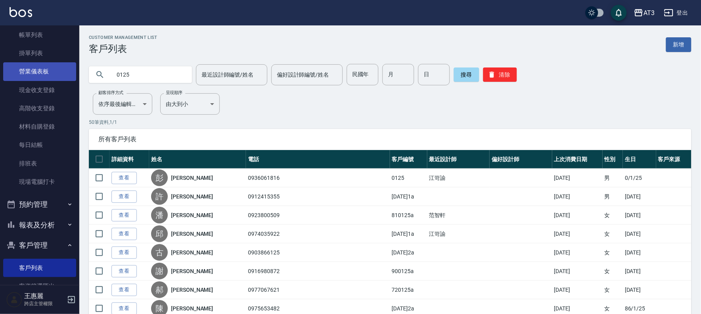
drag, startPoint x: 158, startPoint y: 77, endPoint x: 14, endPoint y: 75, distance: 144.1
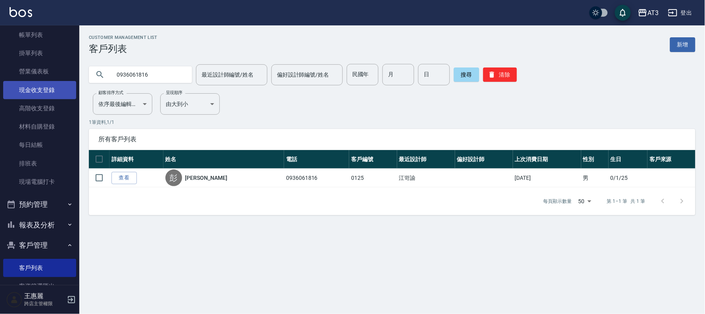
drag, startPoint x: 151, startPoint y: 77, endPoint x: 17, endPoint y: 81, distance: 134.6
click at [17, 81] on div "AT3 登出 櫃檯作業 打帳單 帳單列表 掛單列表 營業儀表板 現金收支登錄 高階收支登錄 材料自購登錄 每日結帳 排班表 現場電腦打卡 預約管理 預約管理 …" at bounding box center [352, 157] width 705 height 314
type input "950125"
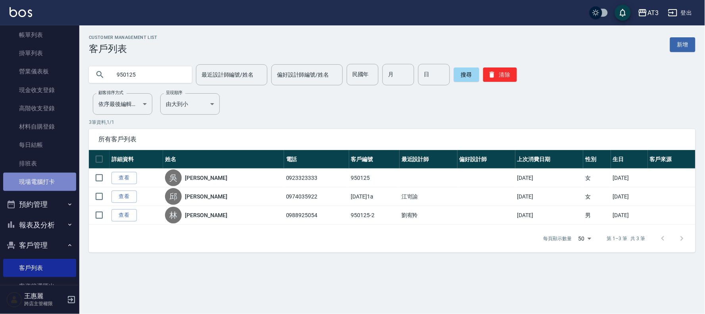
click at [46, 180] on link "現場電腦打卡" at bounding box center [39, 182] width 73 height 18
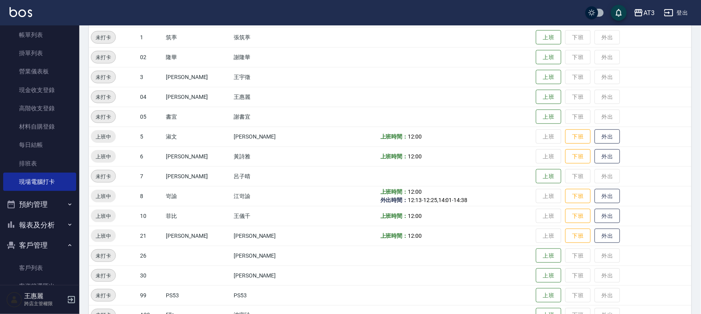
scroll to position [176, 0]
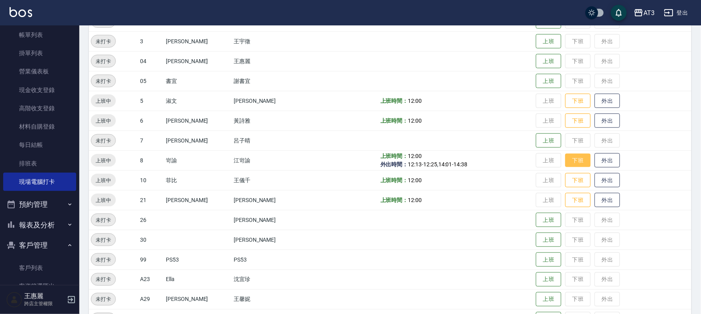
click at [567, 158] on button "下班" at bounding box center [578, 161] width 25 height 14
